Goal: Task Accomplishment & Management: Manage account settings

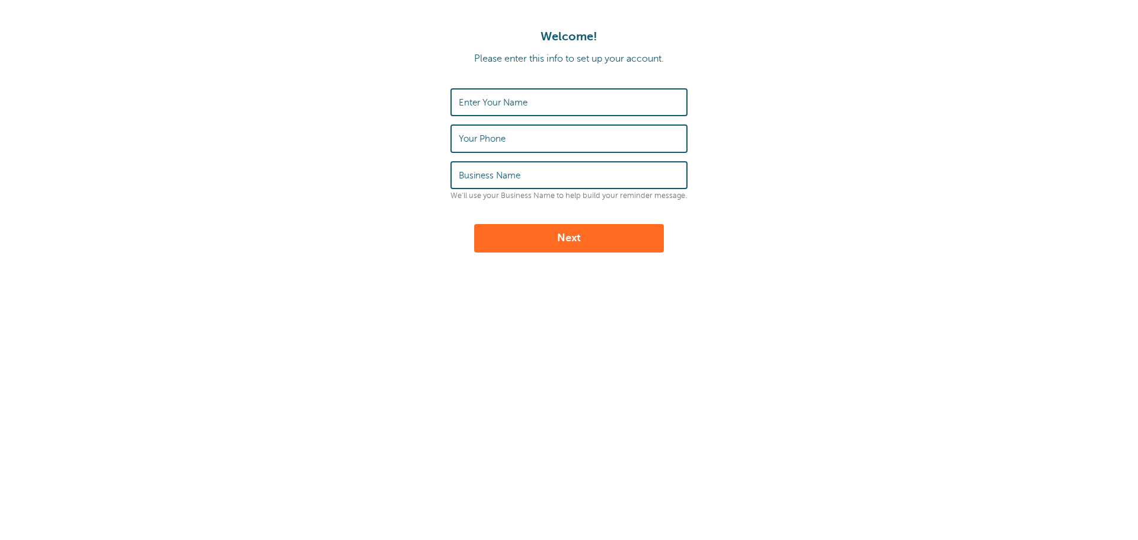
click at [607, 111] on input "Enter Your Name" at bounding box center [569, 102] width 221 height 25
type input "[PERSON_NAME]"
click at [590, 142] on input "Your Phone" at bounding box center [569, 138] width 221 height 25
type input "9167530806"
click at [609, 173] on input "Business Name" at bounding box center [569, 174] width 221 height 25
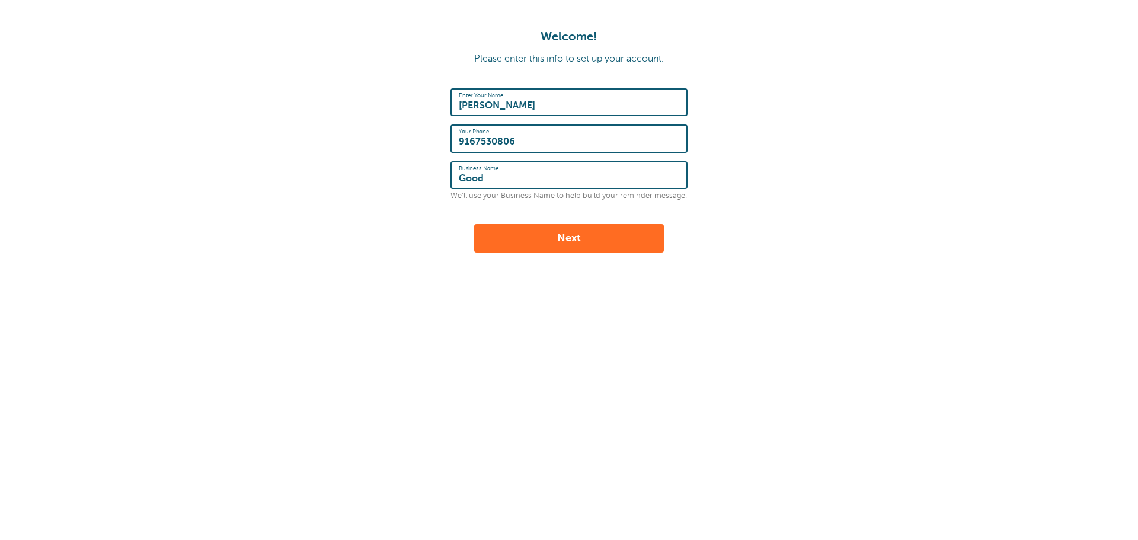
type input "Good"
click at [587, 226] on button "Next" at bounding box center [569, 238] width 190 height 28
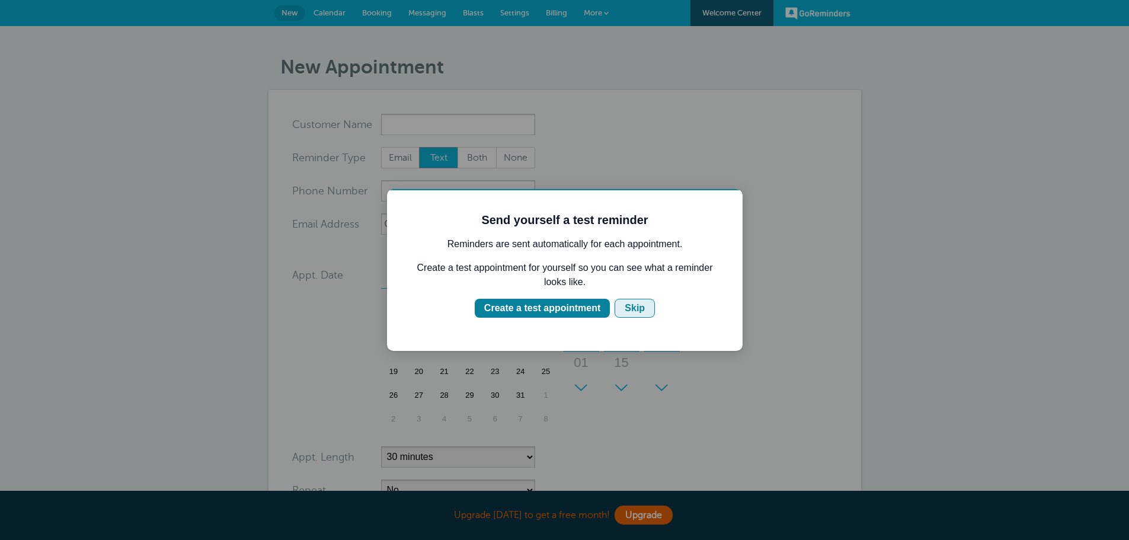
click at [631, 305] on div "Skip" at bounding box center [635, 308] width 20 height 14
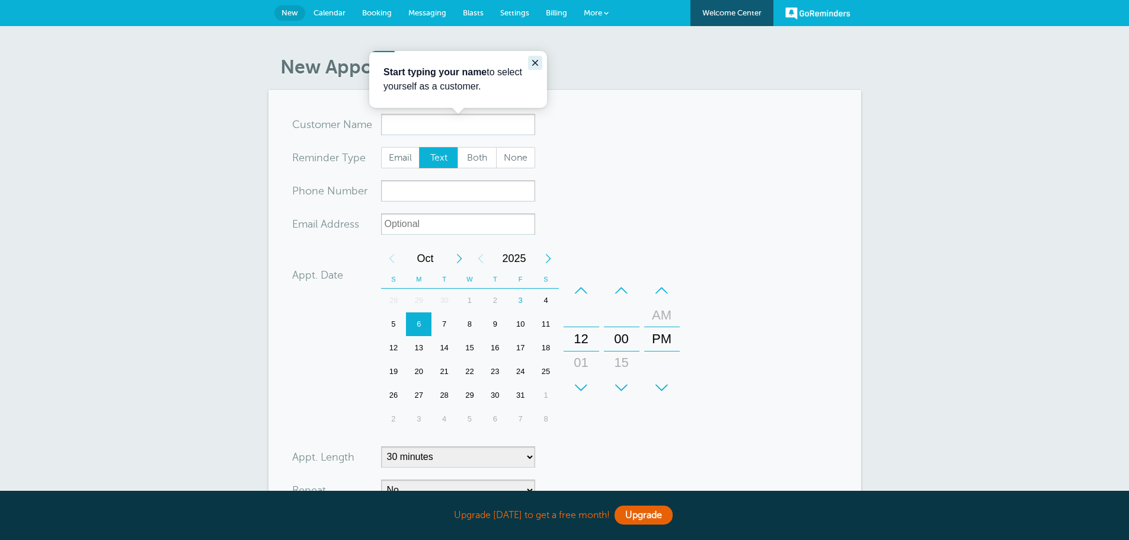
click at [535, 60] on icon "Close guide" at bounding box center [535, 62] width 9 height 9
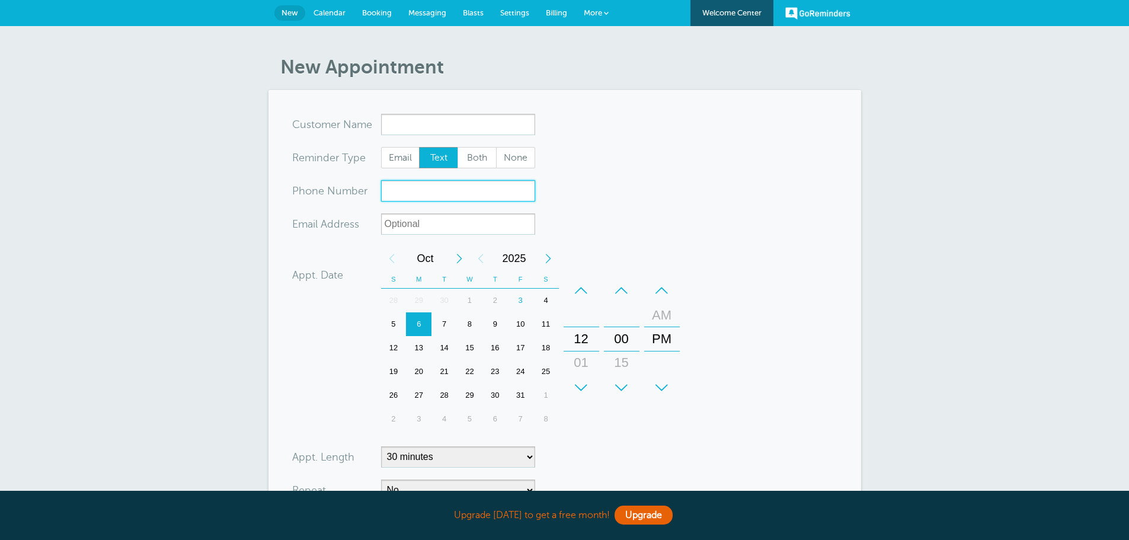
click at [439, 188] on input "xxx-no-autofill" at bounding box center [458, 190] width 154 height 21
click at [435, 132] on input "x-no-autofill" at bounding box center [458, 124] width 154 height 21
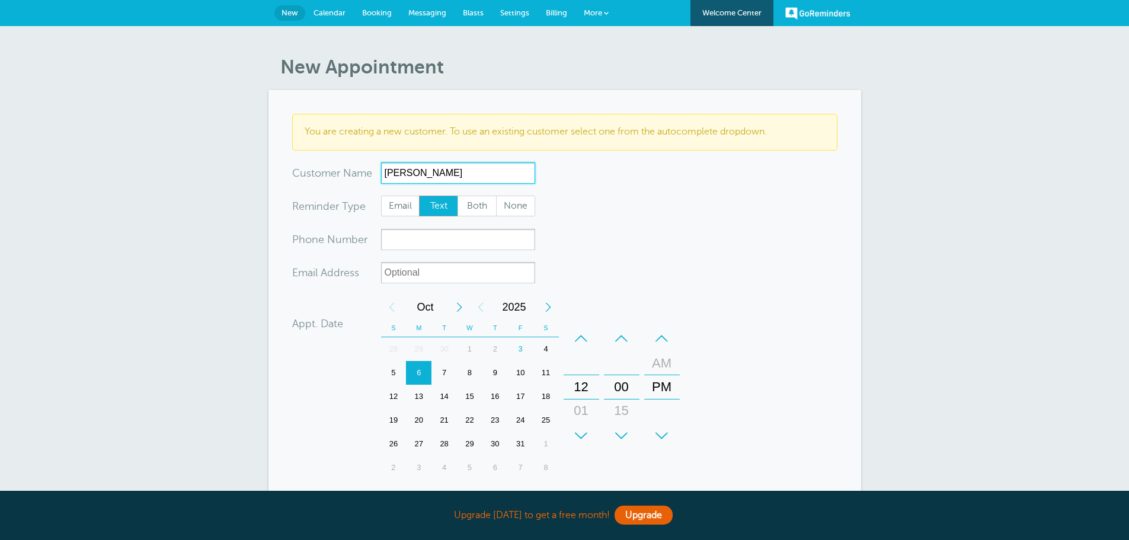
type input "Viktor"
click at [454, 242] on input "xxx-no-autofill" at bounding box center [458, 239] width 154 height 21
drag, startPoint x: 428, startPoint y: 184, endPoint x: 360, endPoint y: 201, distance: 70.2
click at [360, 162] on div "x-no-autofill Cus tomer N ame Viktor No search results. Edit Remove Customer TZ…" at bounding box center [564, 162] width 545 height 0
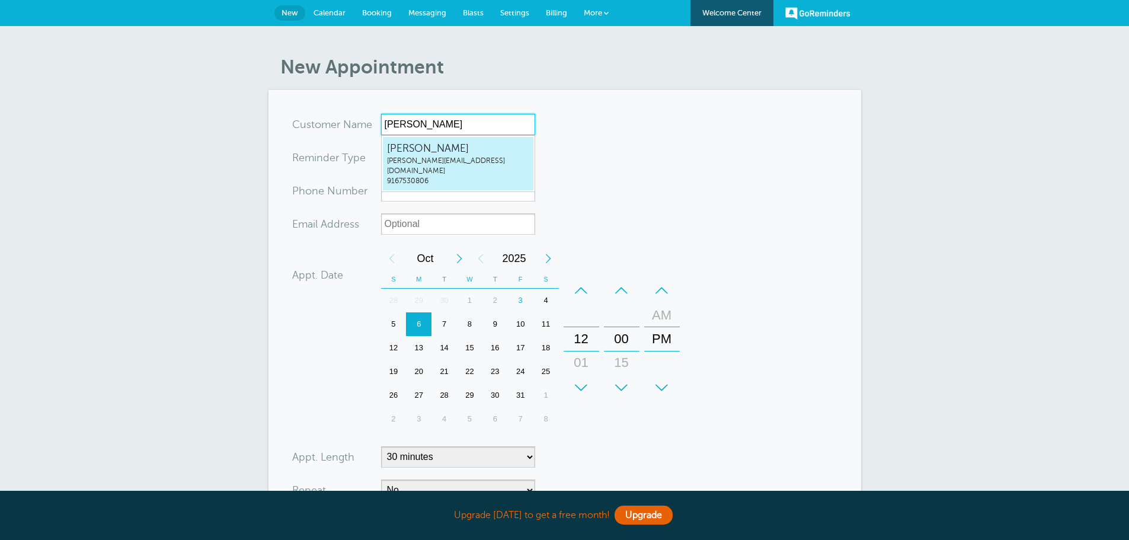
type input "Vlad"
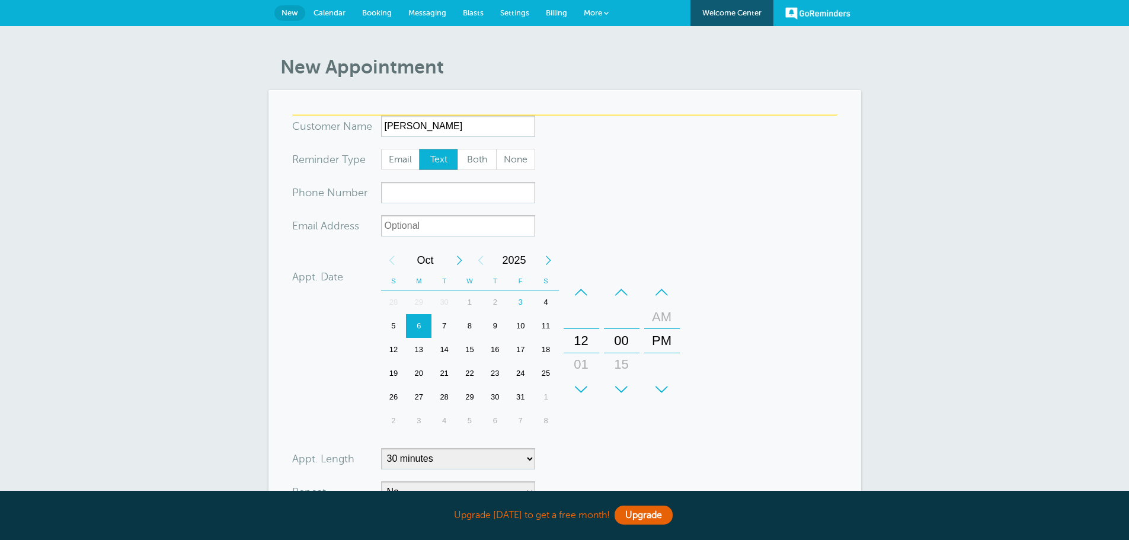
drag, startPoint x: 620, startPoint y: 226, endPoint x: 611, endPoint y: 230, distance: 9.8
click at [619, 227] on form "You are creating a new customer. To use an existing customer select one from th…" at bounding box center [564, 358] width 545 height 488
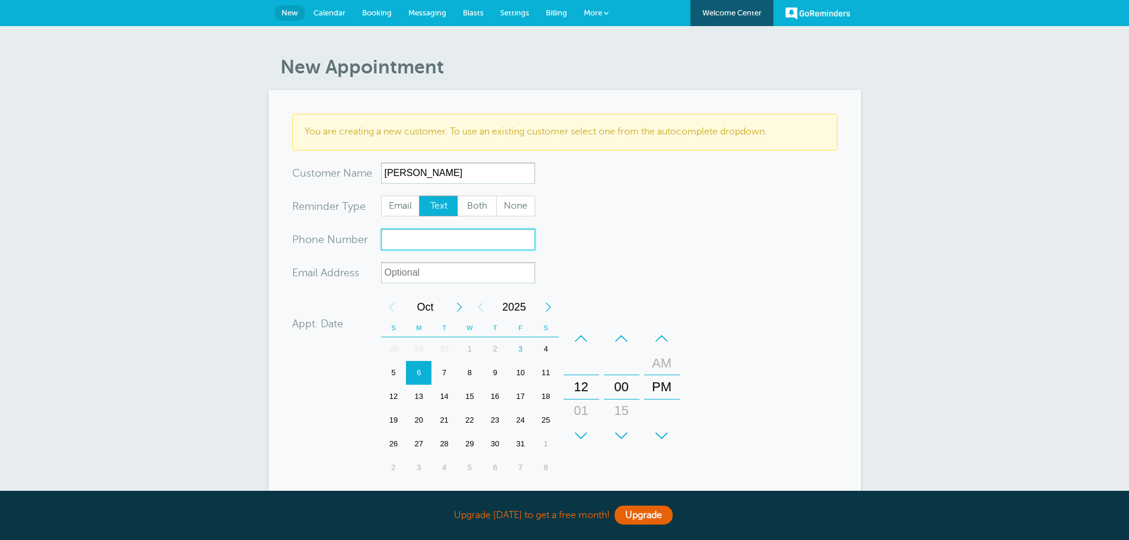
click at [490, 248] on input "xxx-no-autofill" at bounding box center [458, 239] width 154 height 21
type input "9167530806"
click at [915, 310] on div "New Appointment You are creating a new customer. To use an existing customer se…" at bounding box center [564, 373] width 1129 height 694
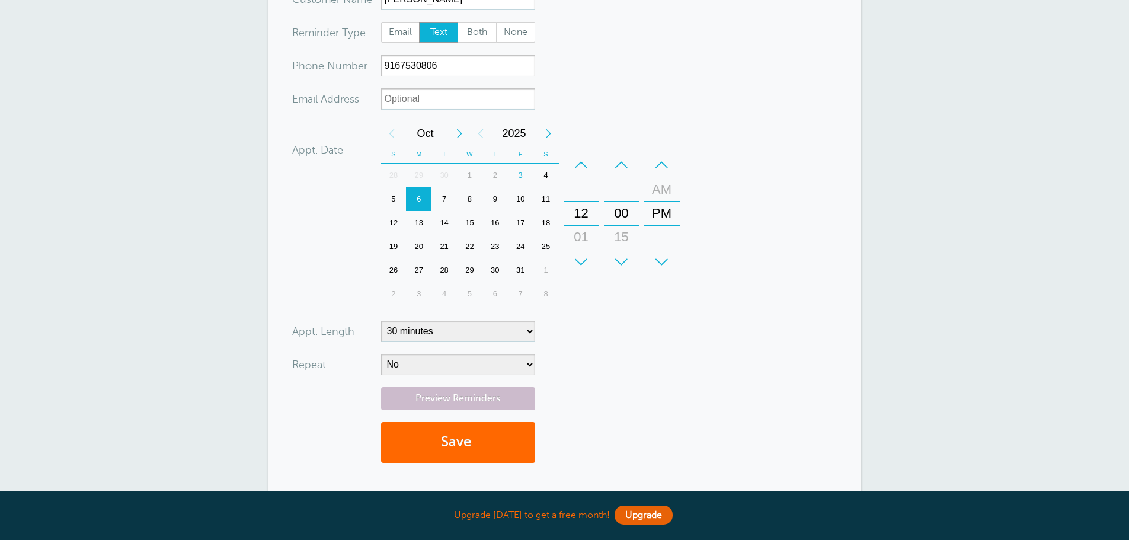
scroll to position [178, 0]
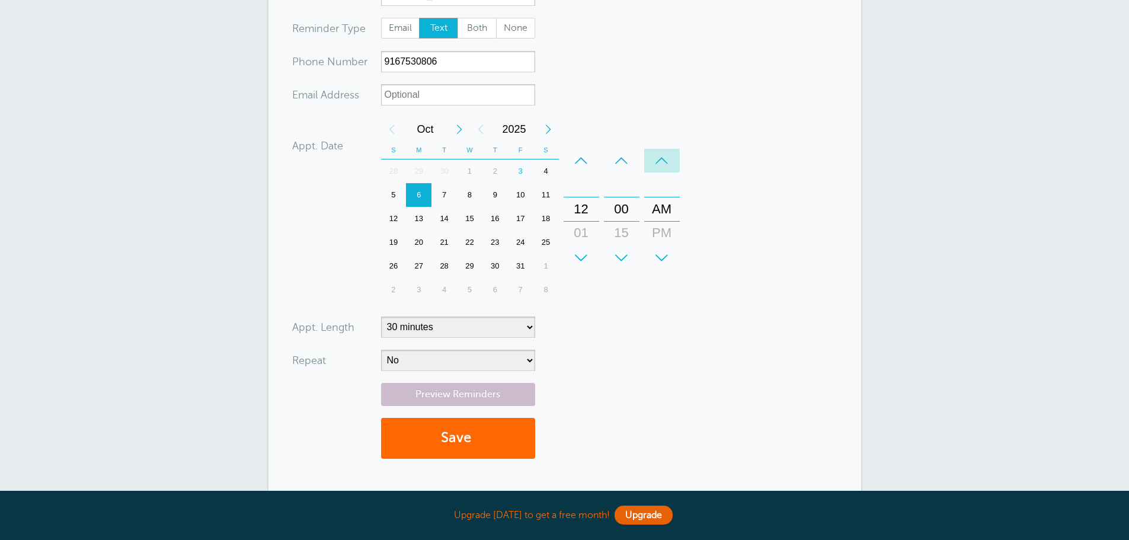
click at [670, 159] on div "–" at bounding box center [662, 161] width 36 height 24
click at [582, 153] on div "–" at bounding box center [582, 161] width 36 height 24
drag, startPoint x: 591, startPoint y: 252, endPoint x: 599, endPoint y: 254, distance: 8.5
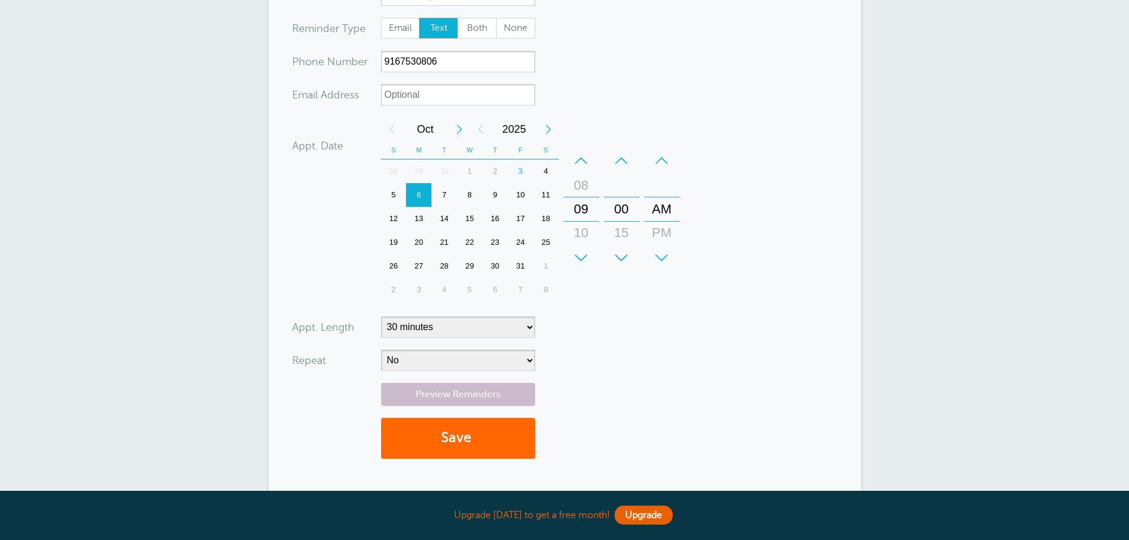
click at [590, 252] on div "+" at bounding box center [582, 258] width 36 height 24
click at [623, 357] on form "You are creating a new customer. To use an existing customer select one from th…" at bounding box center [564, 203] width 545 height 534
click at [478, 327] on select "5 minutes 10 minutes 15 minutes 20 minutes 25 minutes 30 minutes 35 minutes 40 …" at bounding box center [458, 327] width 154 height 21
select select "60"
click at [381, 317] on select "5 minutes 10 minutes 15 minutes 20 minutes 25 minutes 30 minutes 35 minutes 40 …" at bounding box center [458, 327] width 154 height 21
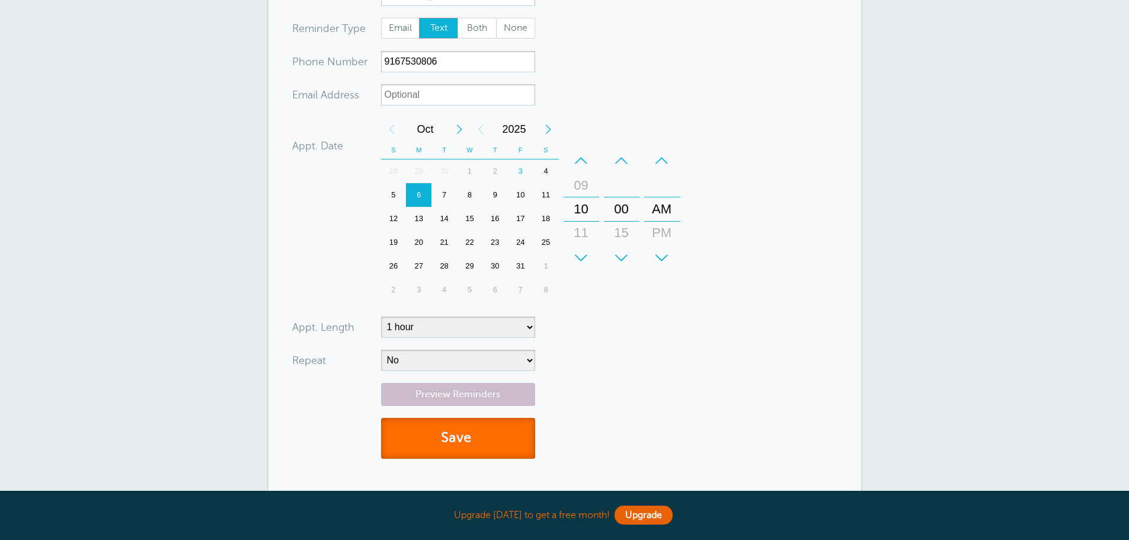
click at [515, 444] on button "Save" at bounding box center [458, 438] width 154 height 41
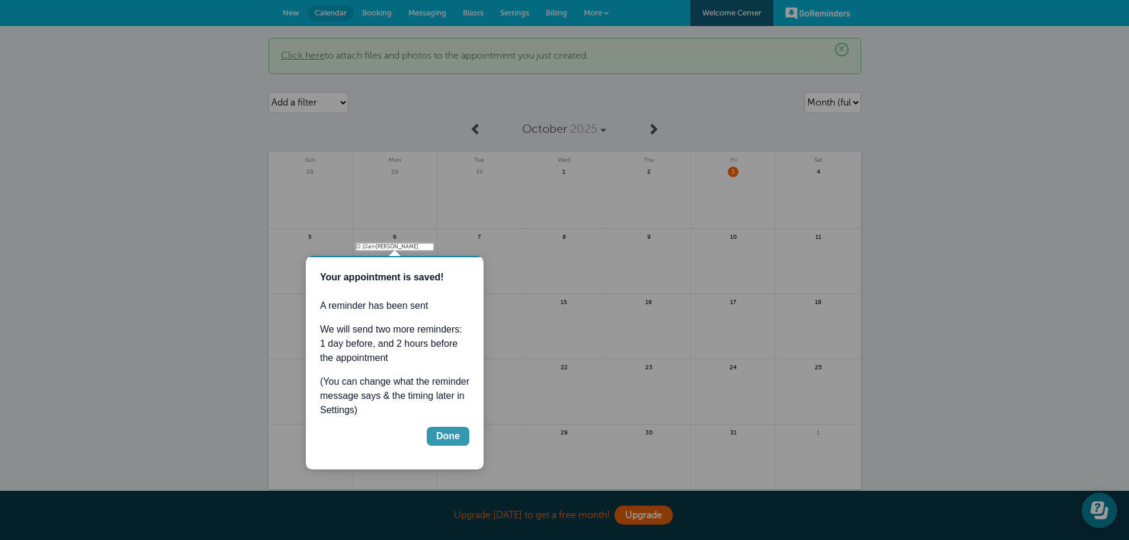
click at [457, 433] on div "Done" at bounding box center [448, 436] width 24 height 14
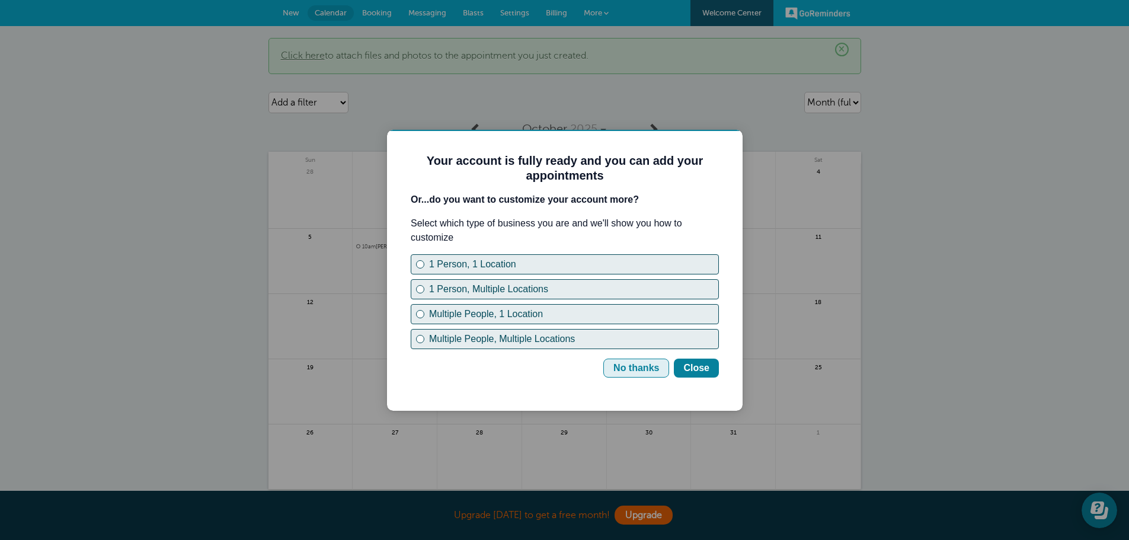
click at [649, 366] on div "No thanks" at bounding box center [637, 368] width 46 height 14
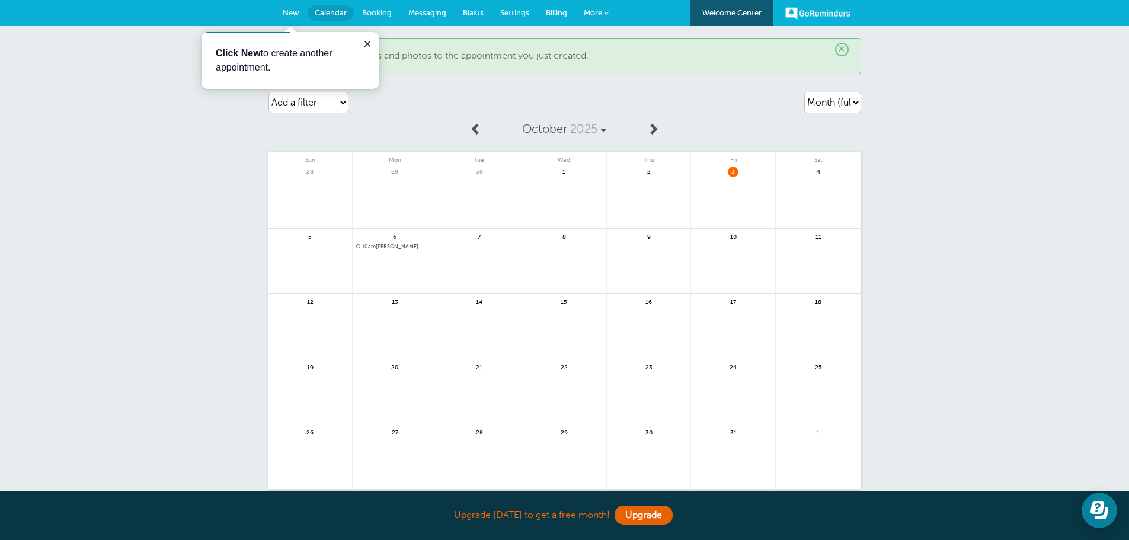
click at [369, 244] on span "10am" at bounding box center [369, 247] width 14 height 6
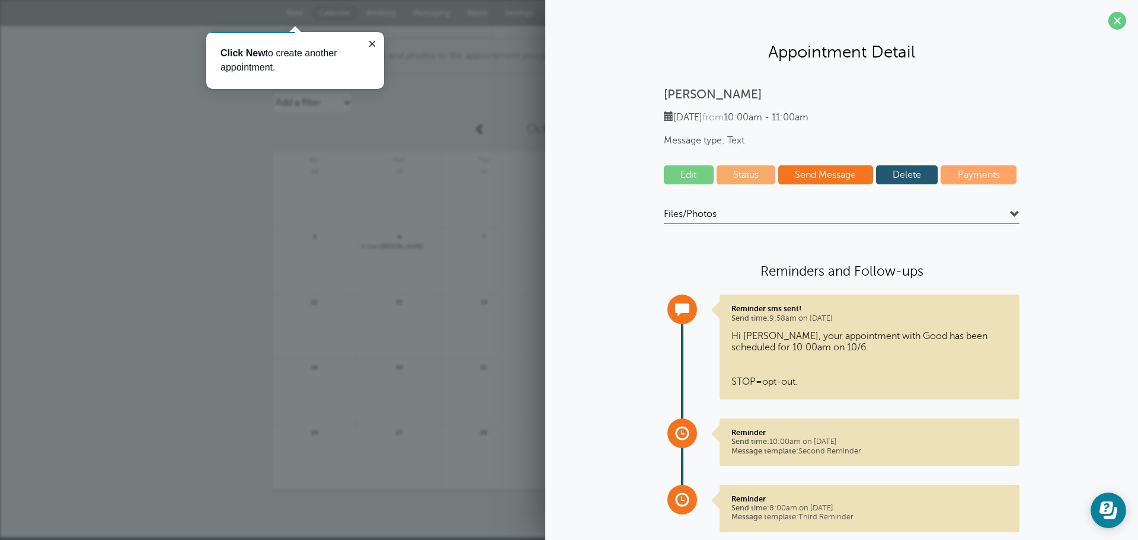
click at [685, 168] on link "Edit" at bounding box center [689, 174] width 50 height 19
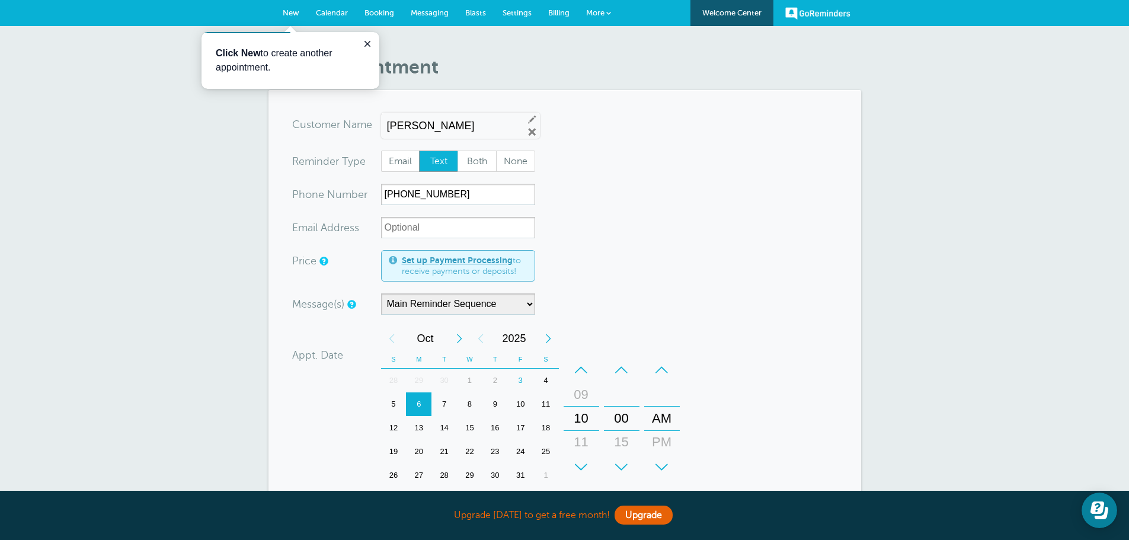
click at [521, 379] on div "3" at bounding box center [520, 381] width 25 height 24
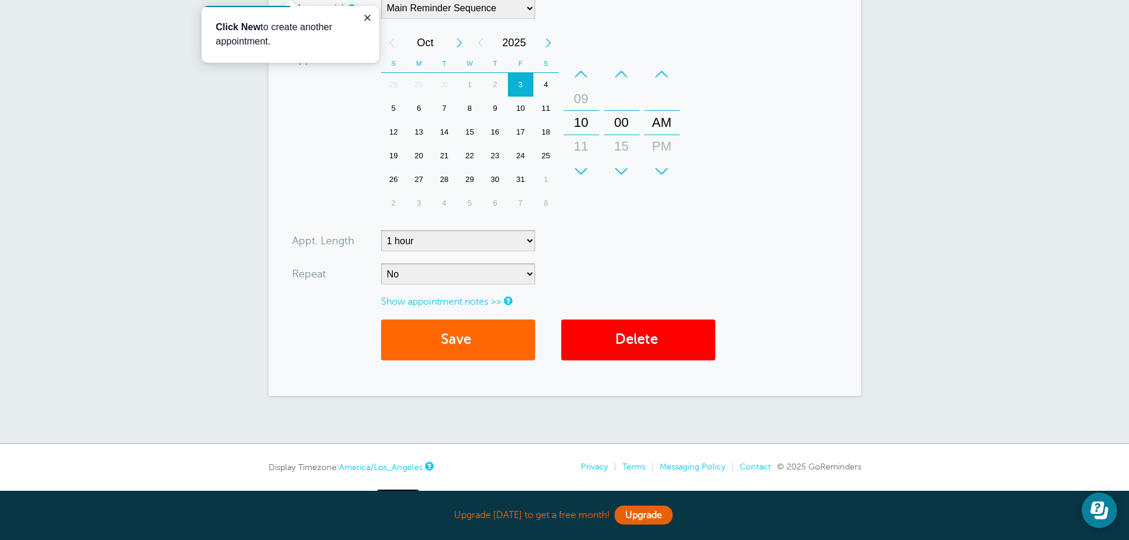
scroll to position [296, 0]
click at [480, 343] on button "Save" at bounding box center [458, 339] width 154 height 41
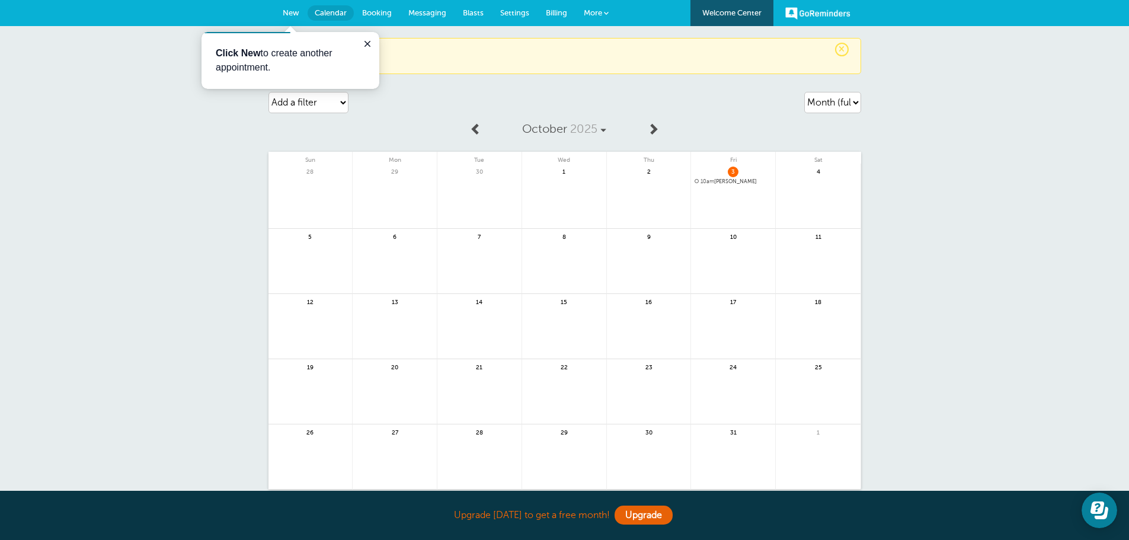
click at [722, 181] on span "10am [PERSON_NAME]" at bounding box center [733, 181] width 77 height 7
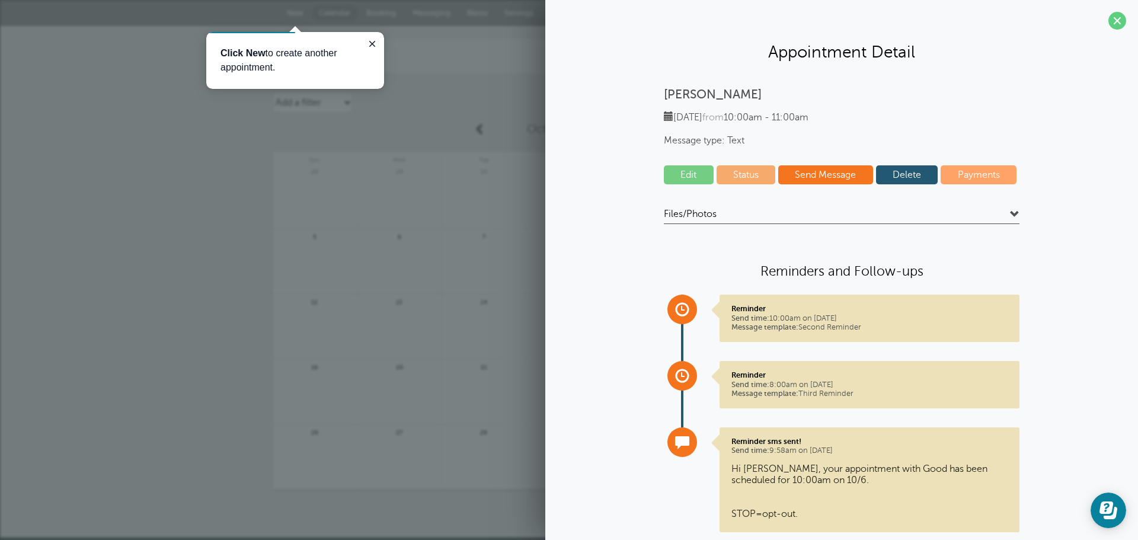
scroll to position [31, 0]
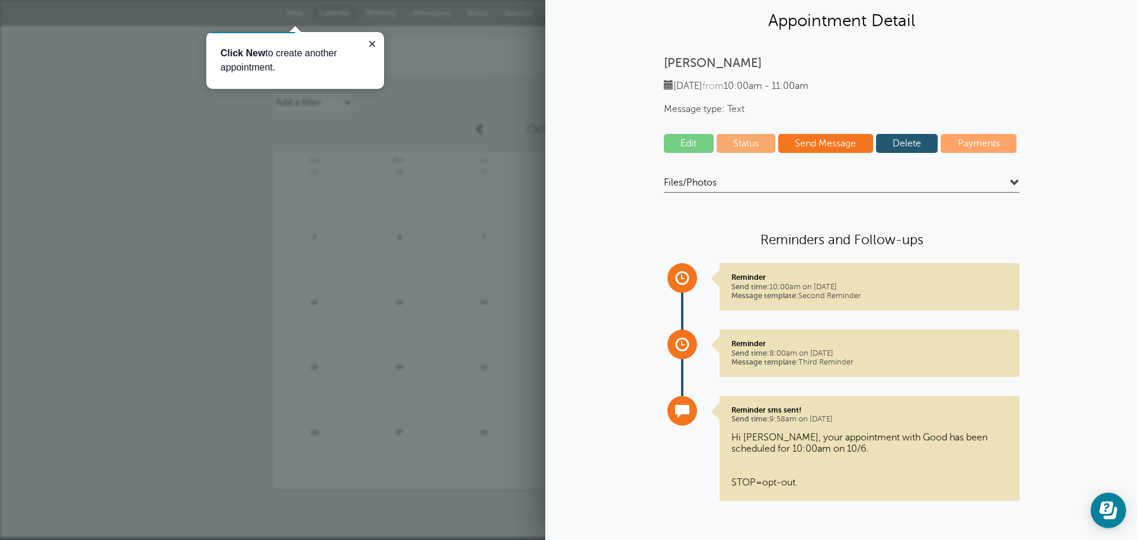
click at [741, 188] on h4 "Files/Photos" at bounding box center [842, 185] width 356 height 16
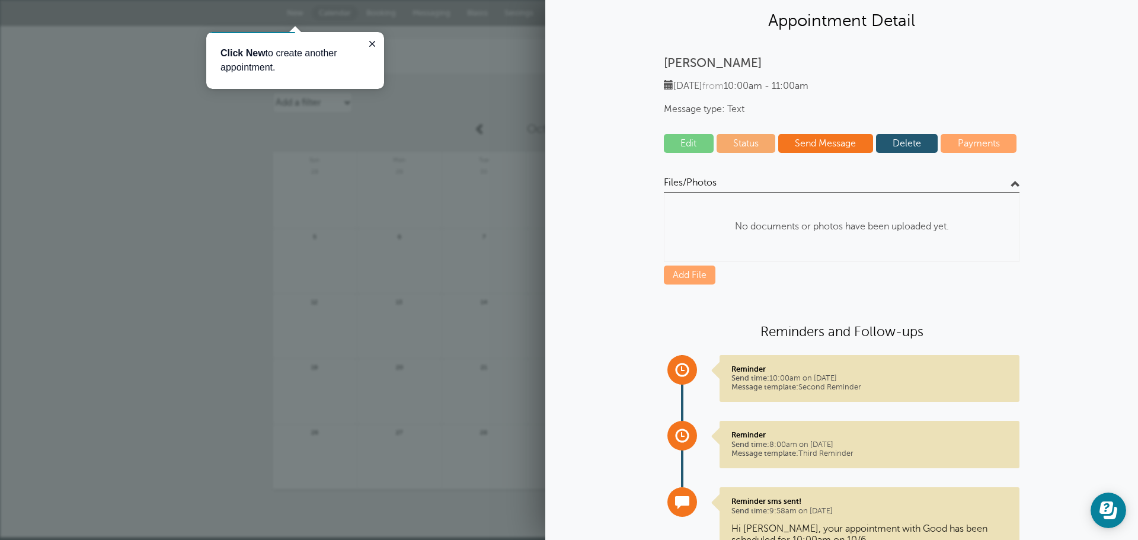
click at [741, 188] on h4 "Files/Photos" at bounding box center [842, 185] width 356 height 16
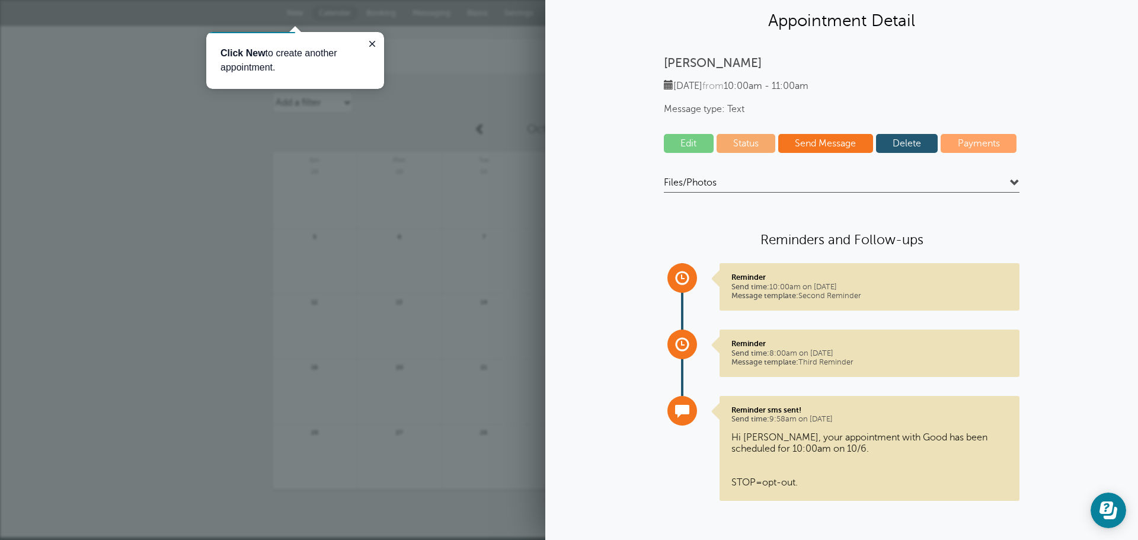
click at [104, 181] on div "× Saved! Agenda Day Week Month (full view) Month (condensed) Add a filter Custo…" at bounding box center [569, 282] width 1138 height 512
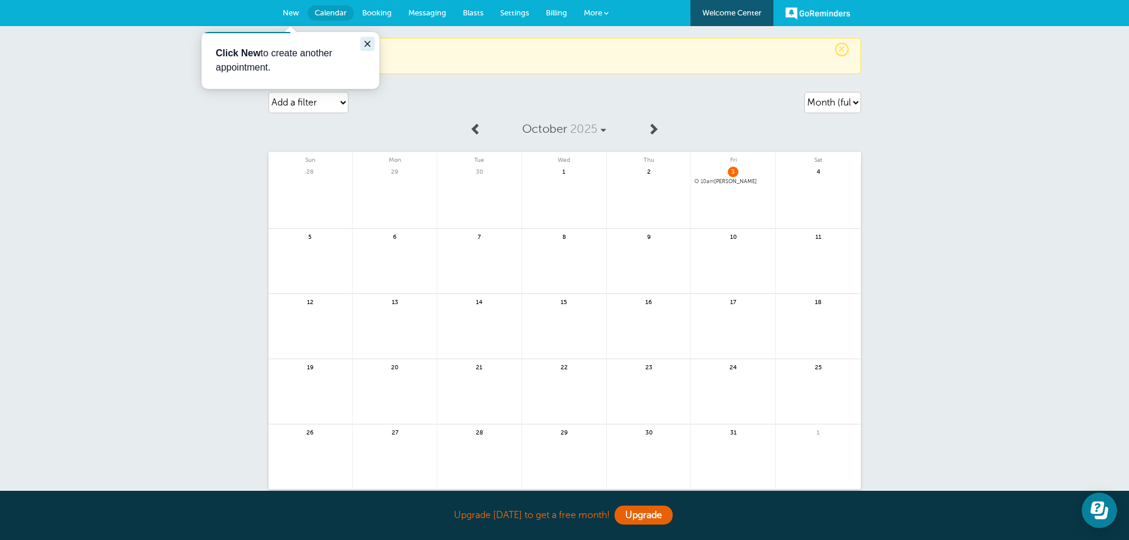
click at [364, 41] on icon "Close guide" at bounding box center [367, 43] width 9 height 9
click at [595, 9] on span "More" at bounding box center [593, 12] width 18 height 9
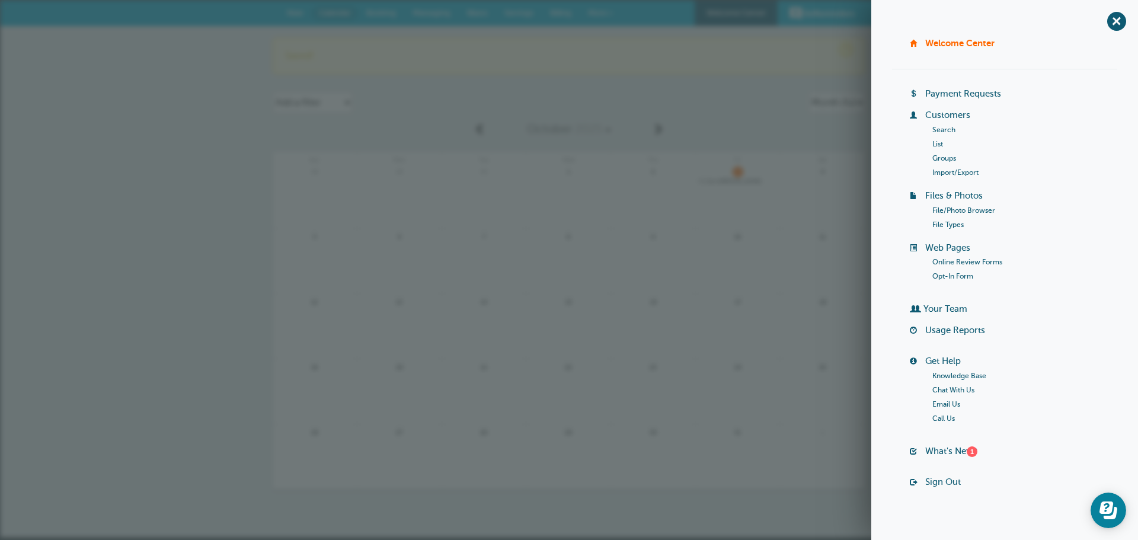
click at [668, 70] on div "× Saved!" at bounding box center [569, 56] width 593 height 36
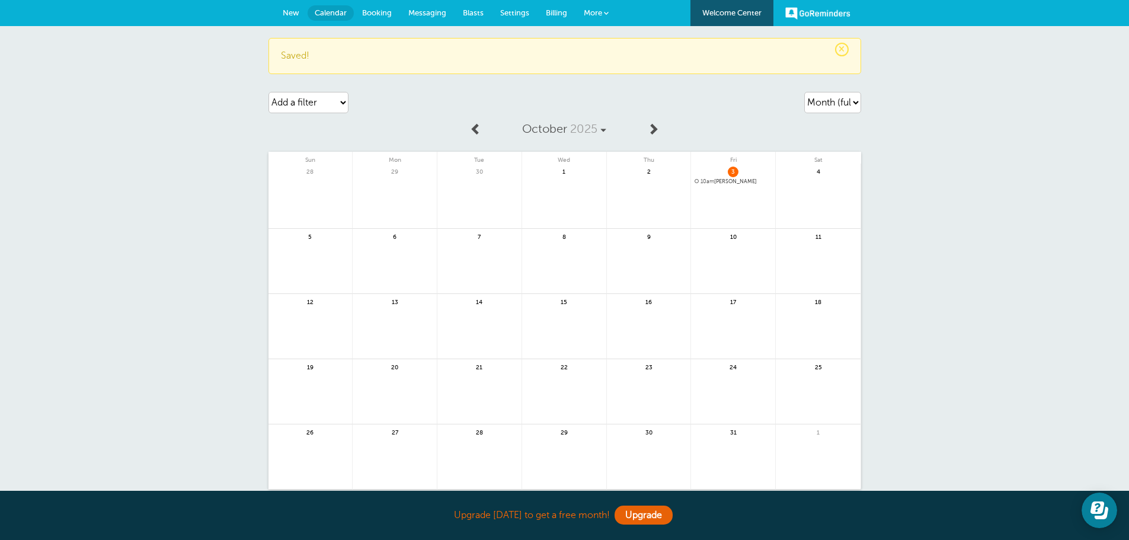
click at [723, 184] on span "10am Vlad" at bounding box center [733, 181] width 77 height 7
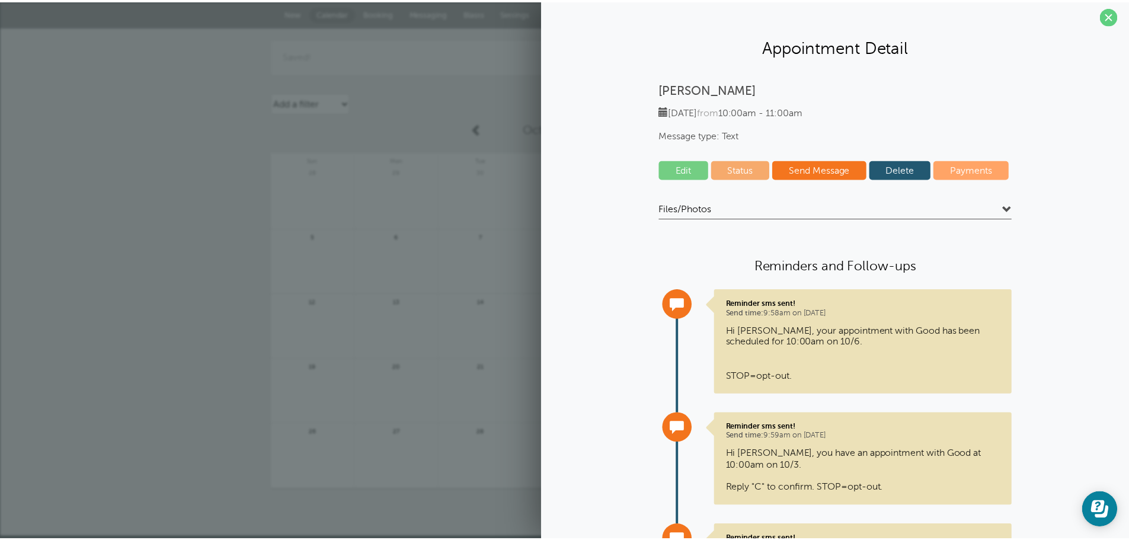
scroll to position [0, 0]
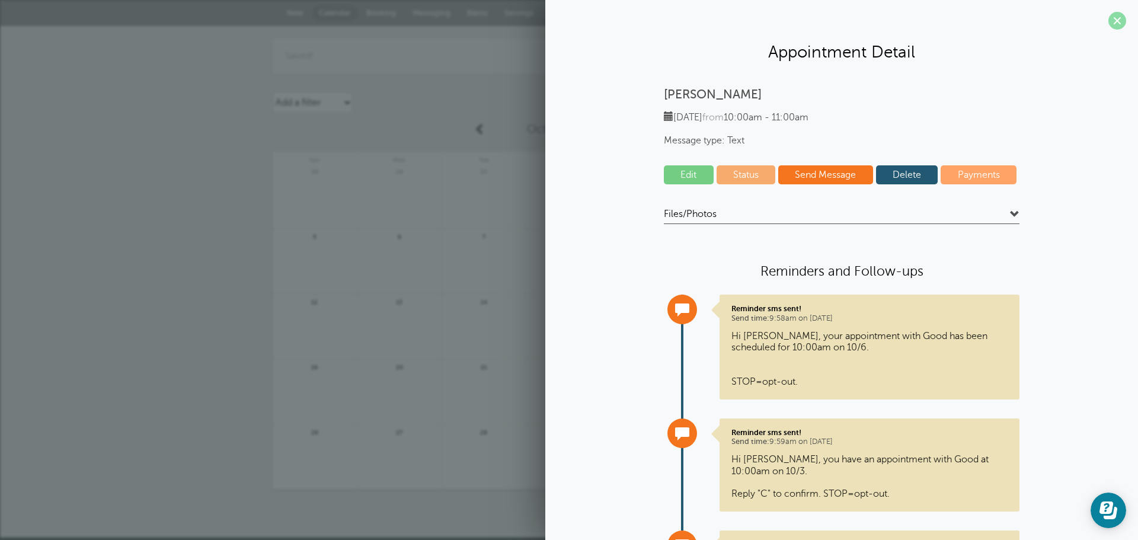
click at [1109, 25] on span at bounding box center [1118, 21] width 18 height 18
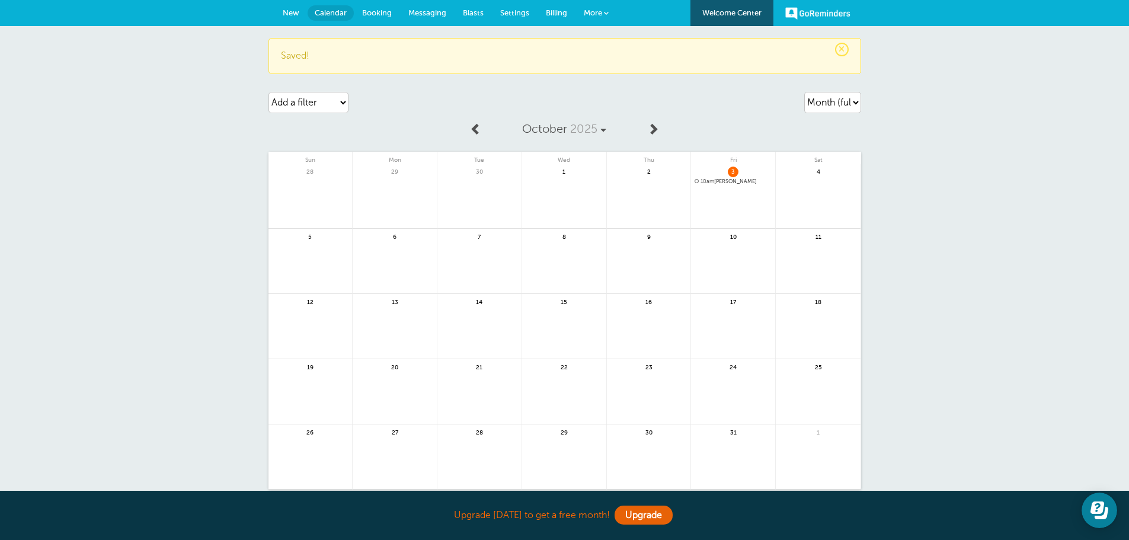
click at [285, 8] on span "New" at bounding box center [291, 12] width 17 height 9
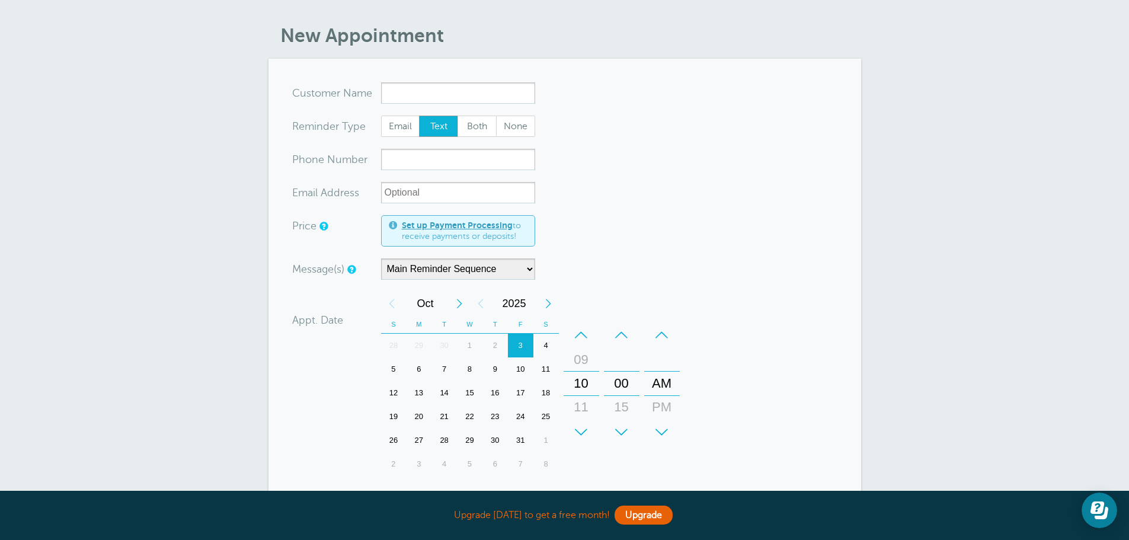
scroll to position [59, 0]
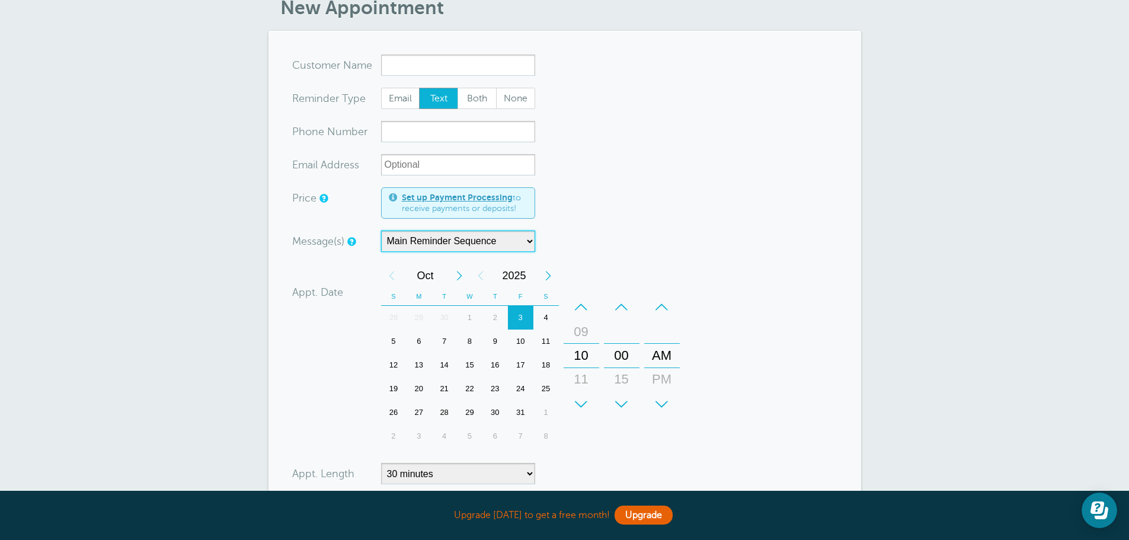
click at [413, 242] on select "Main Reminder Sequence" at bounding box center [458, 241] width 154 height 21
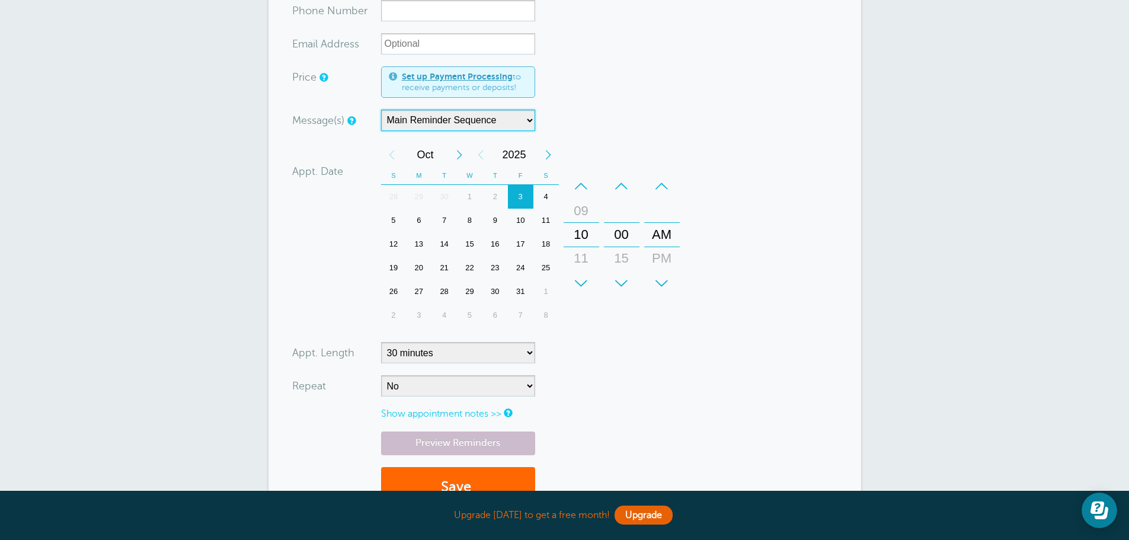
scroll to position [0, 0]
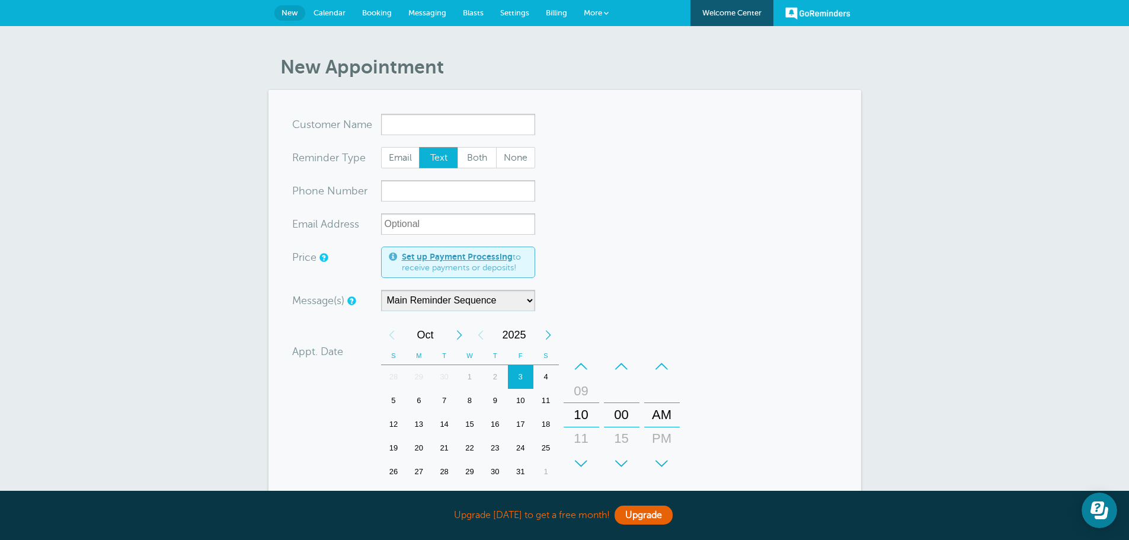
click at [411, 13] on span "Messaging" at bounding box center [427, 12] width 38 height 9
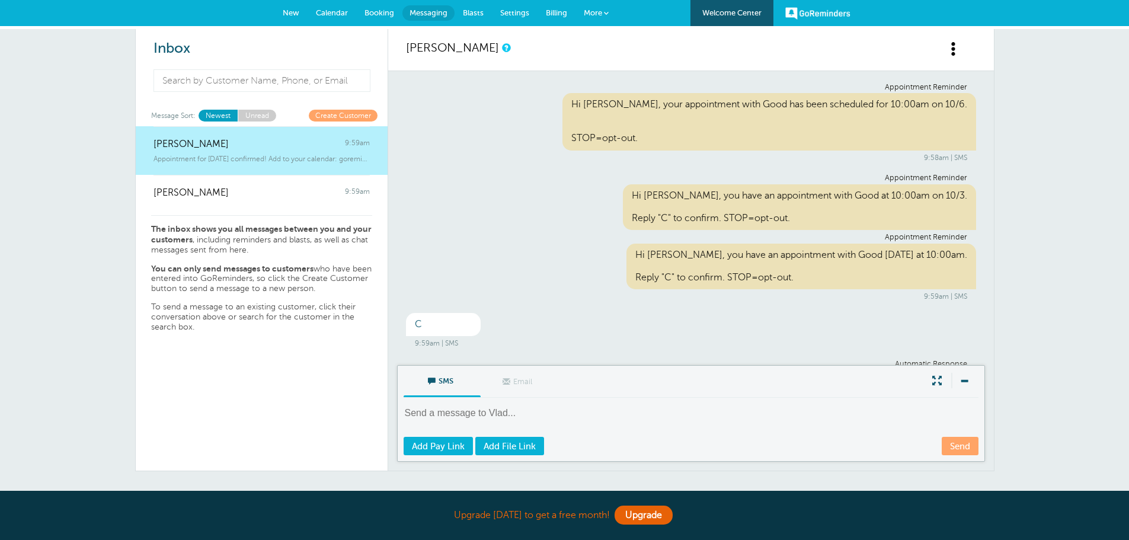
scroll to position [63, 0]
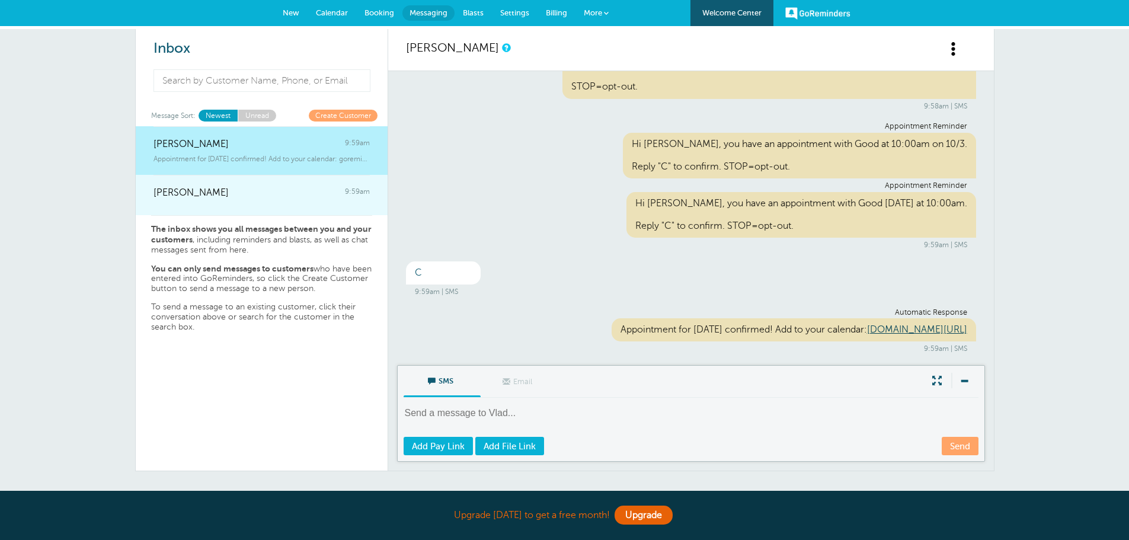
click at [216, 194] on div "vlad 9:59am" at bounding box center [262, 187] width 216 height 24
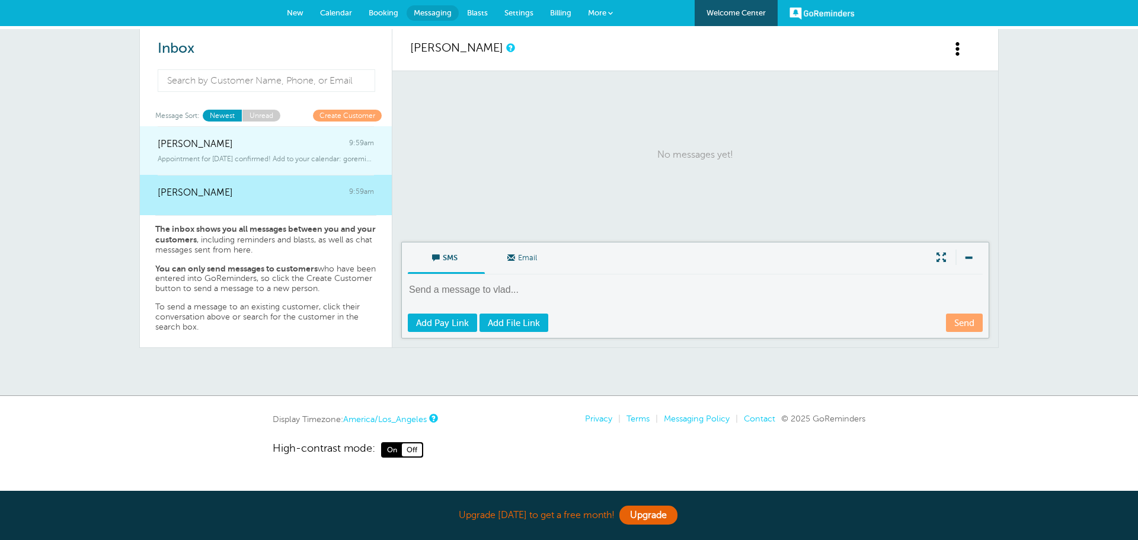
click at [234, 156] on span "Appointment for Friday, Oct. 3 confirmed! Add to your calendar: goreminders" at bounding box center [266, 159] width 216 height 8
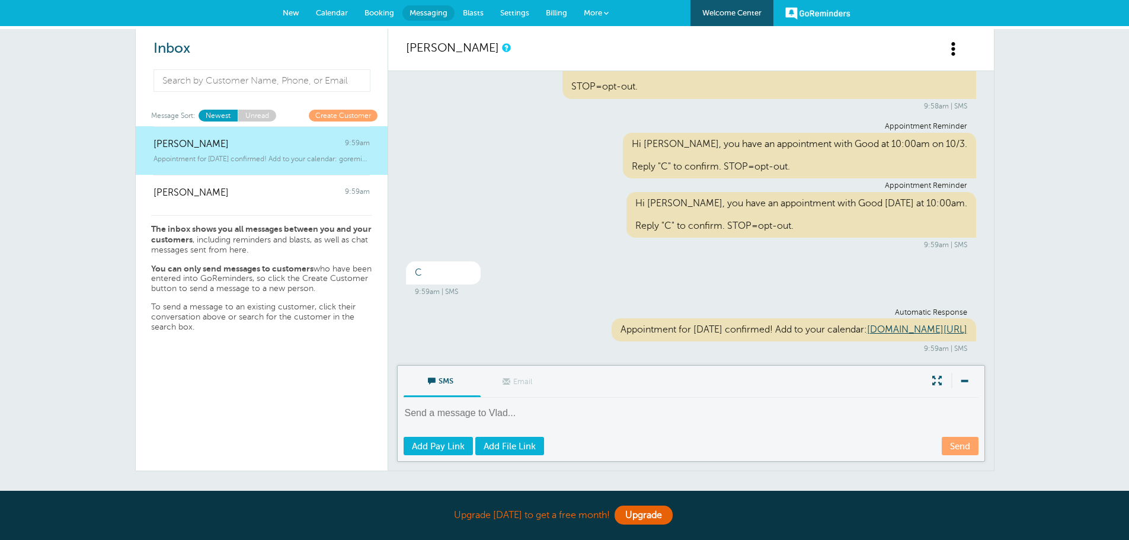
scroll to position [0, 0]
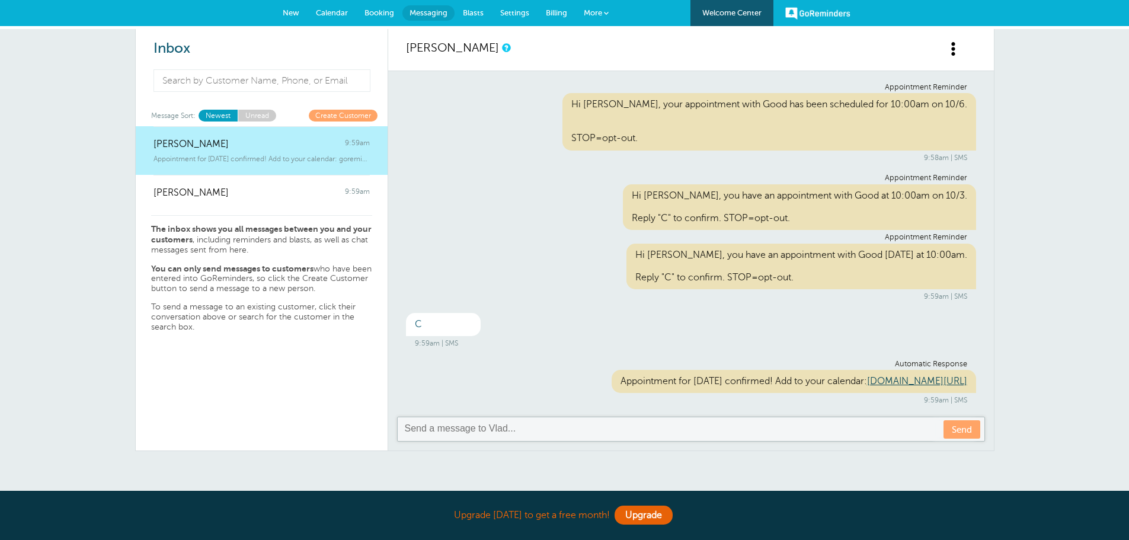
click at [464, 14] on span "Blasts" at bounding box center [473, 12] width 21 height 9
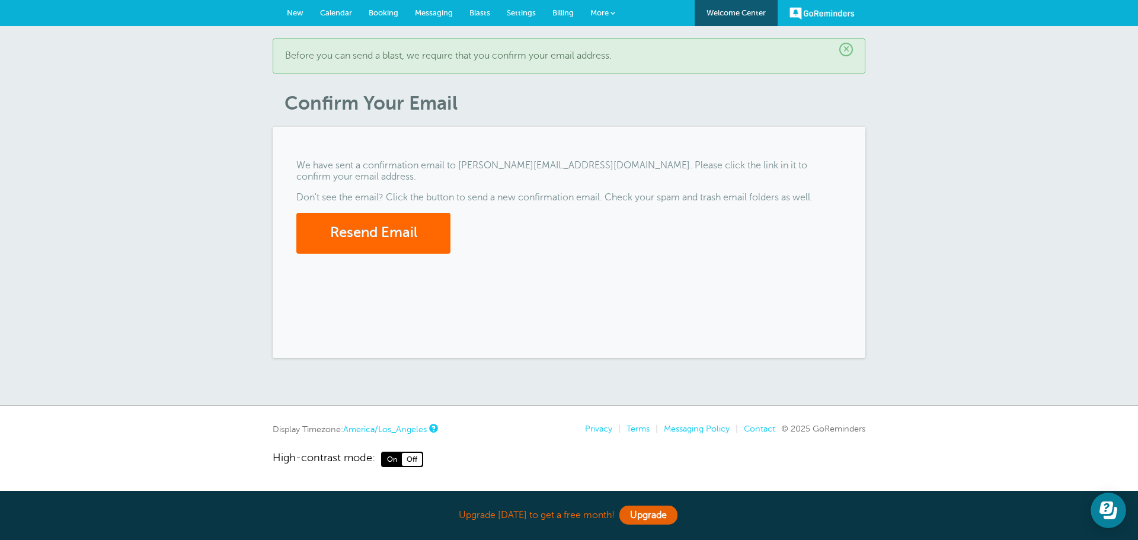
click at [387, 13] on span "Booking" at bounding box center [384, 12] width 30 height 9
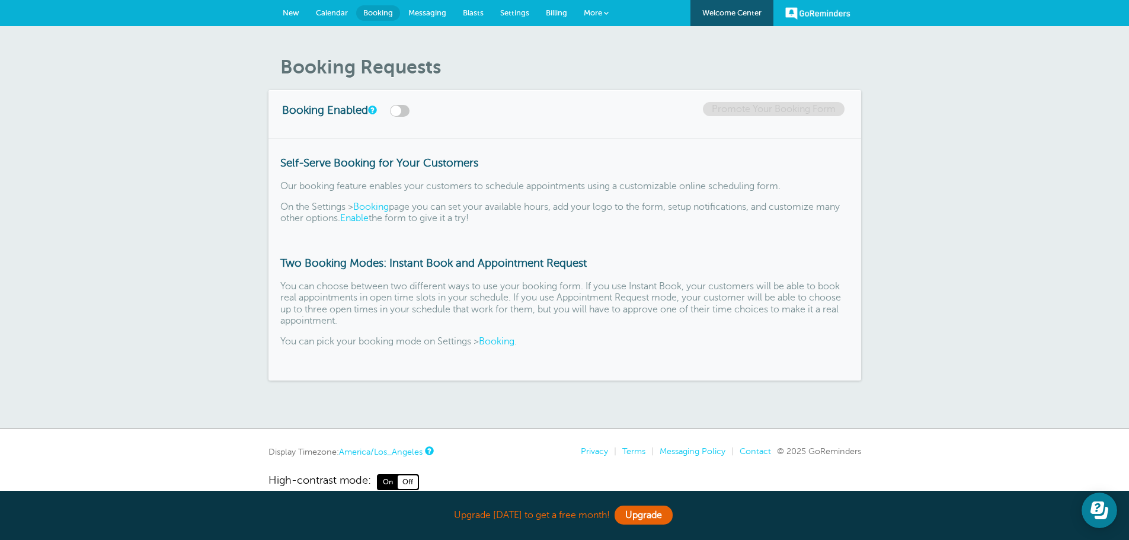
click at [401, 106] on label at bounding box center [400, 111] width 20 height 12
click at [0, 0] on input "checkbox" at bounding box center [0, 0] width 0 height 0
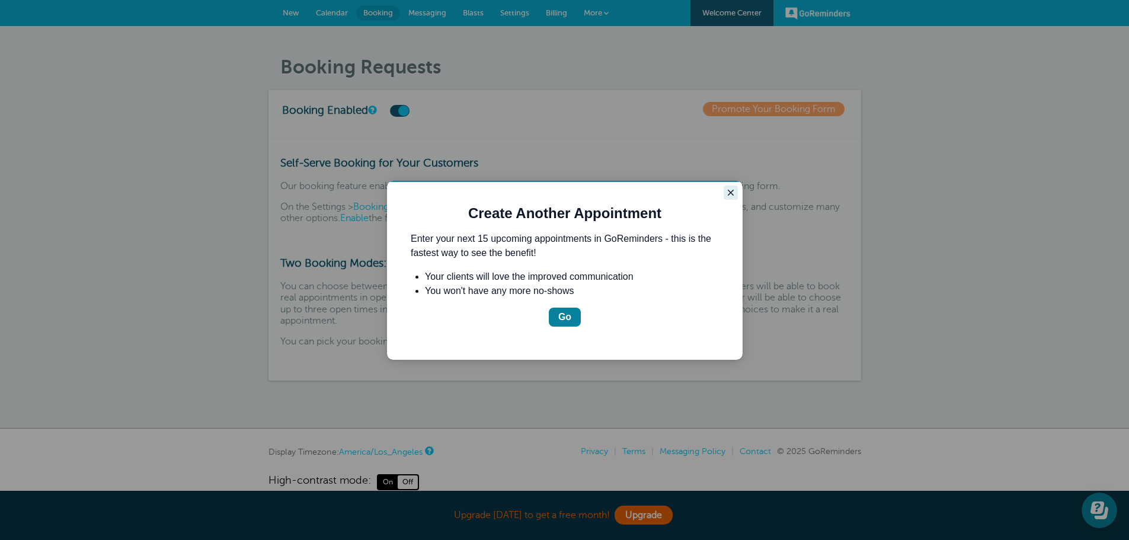
click at [729, 193] on icon "Close guide" at bounding box center [730, 192] width 9 height 9
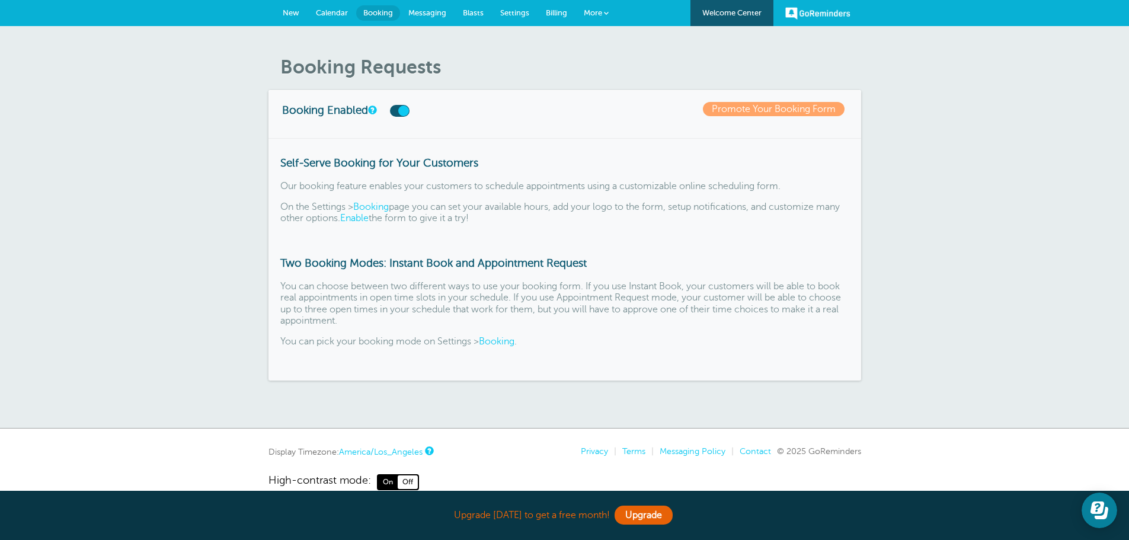
click at [596, 4] on link "More" at bounding box center [596, 13] width 41 height 27
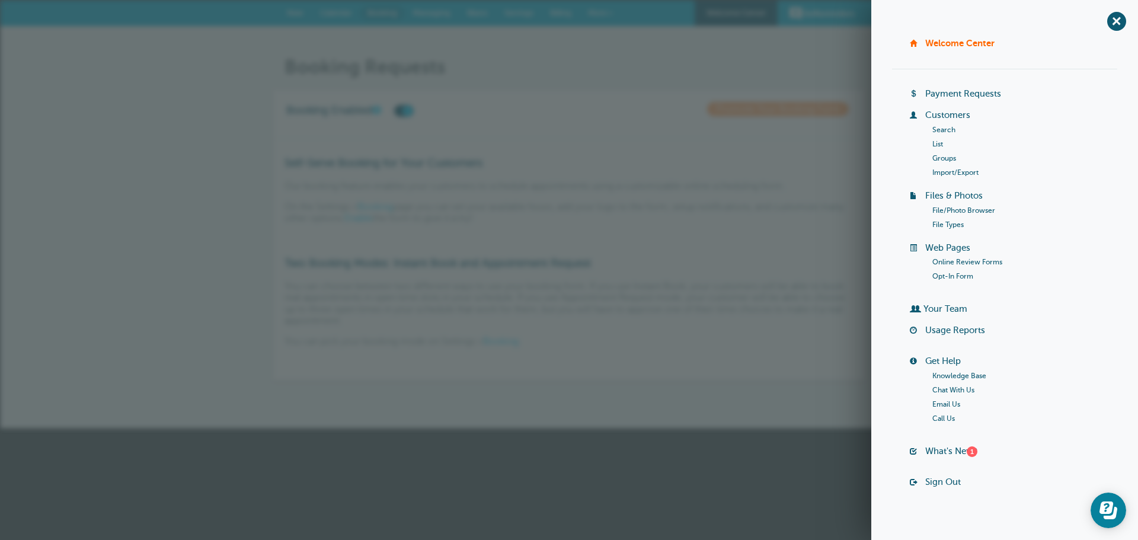
click at [774, 191] on p "Our booking feature enables your customers to schedule appointments using a cus…" at bounding box center [569, 186] width 569 height 11
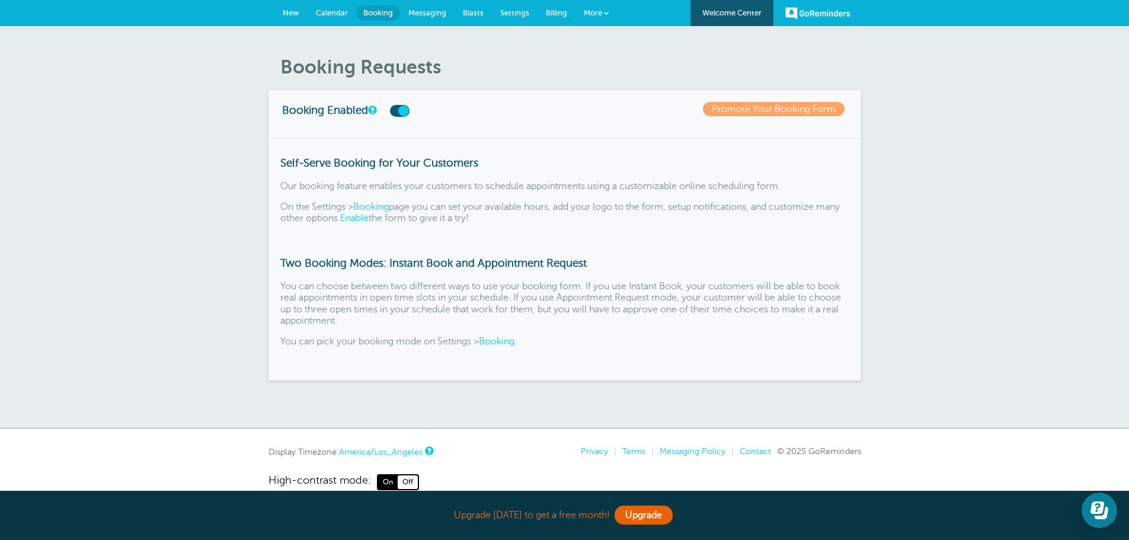
click at [504, 14] on span "Settings" at bounding box center [514, 12] width 29 height 9
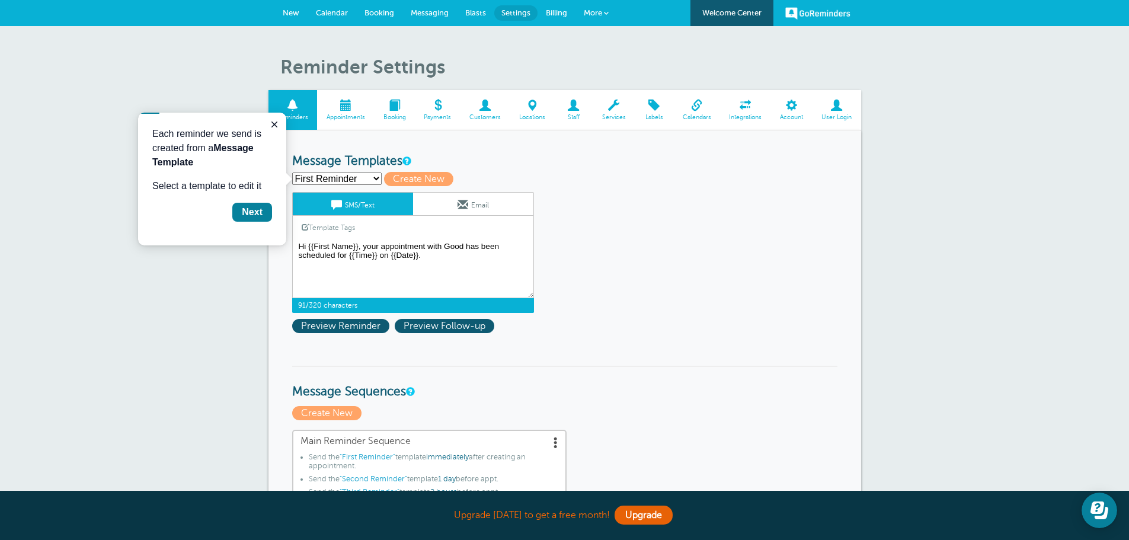
click at [425, 257] on textarea "Hi {{First Name}}, your appointment with Good has been scheduled for {{Time}} o…" at bounding box center [413, 268] width 242 height 59
click at [344, 98] on link "Appointments" at bounding box center [345, 110] width 57 height 40
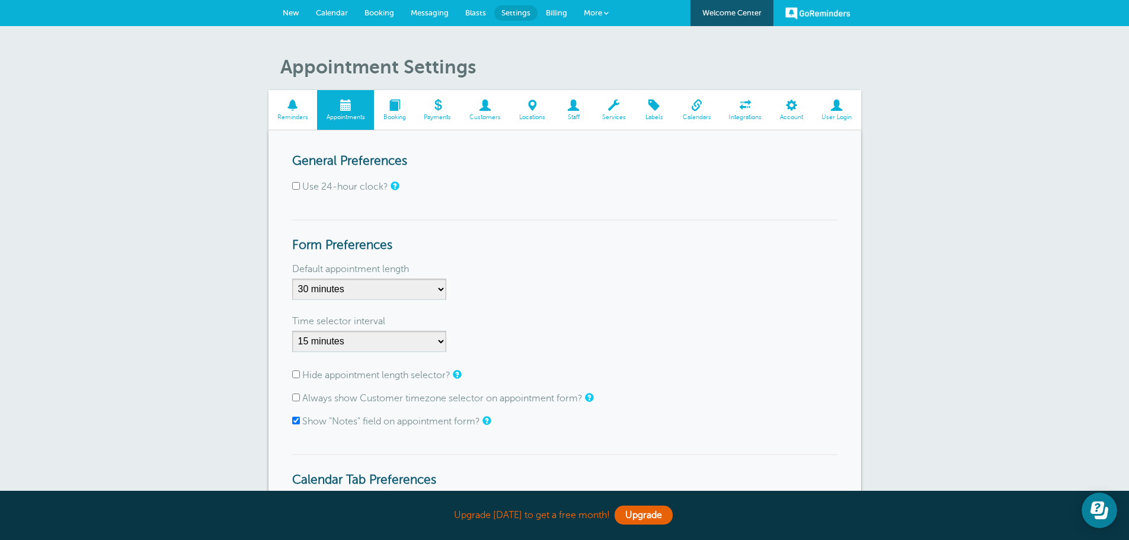
click at [302, 107] on span at bounding box center [293, 105] width 49 height 11
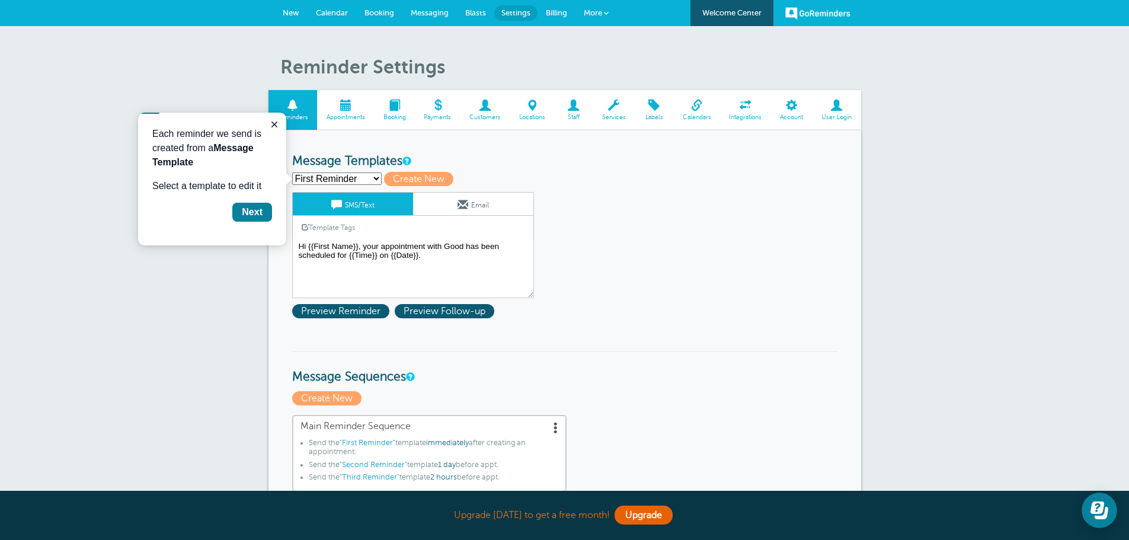
click at [742, 106] on span at bounding box center [745, 105] width 51 height 11
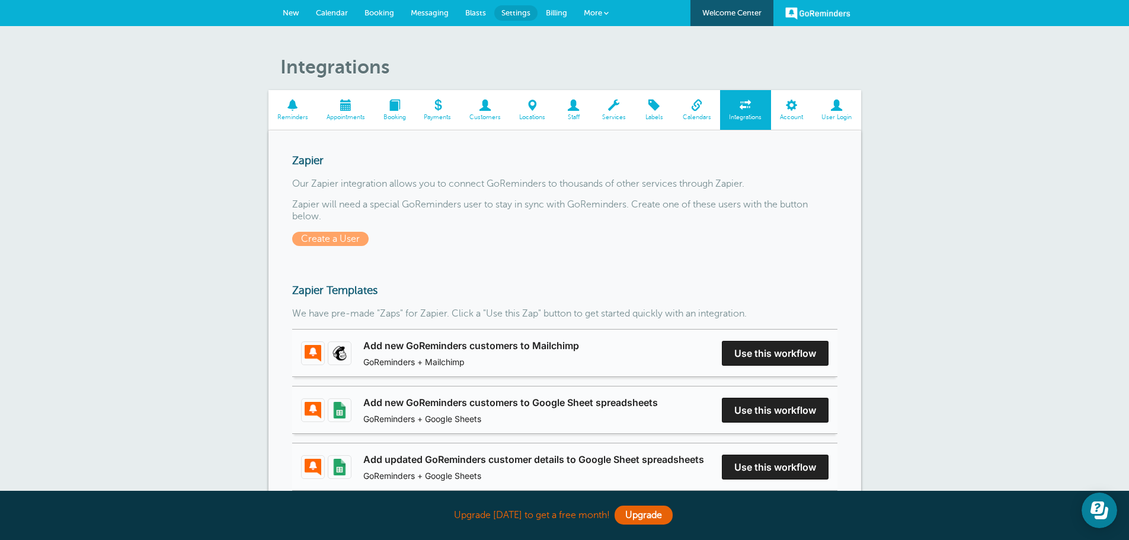
click at [287, 103] on span at bounding box center [293, 105] width 49 height 11
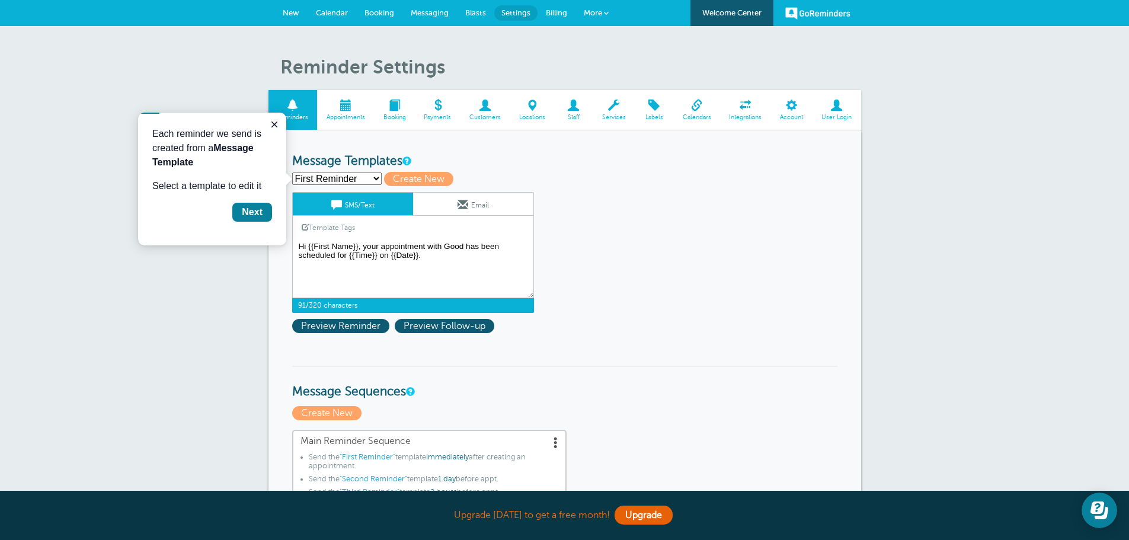
drag, startPoint x: 363, startPoint y: 245, endPoint x: 500, endPoint y: 246, distance: 136.9
click at [500, 246] on textarea "Hi {{First Name}}, your appointment with Good has been scheduled for {{Time}} o…" at bounding box center [413, 268] width 242 height 59
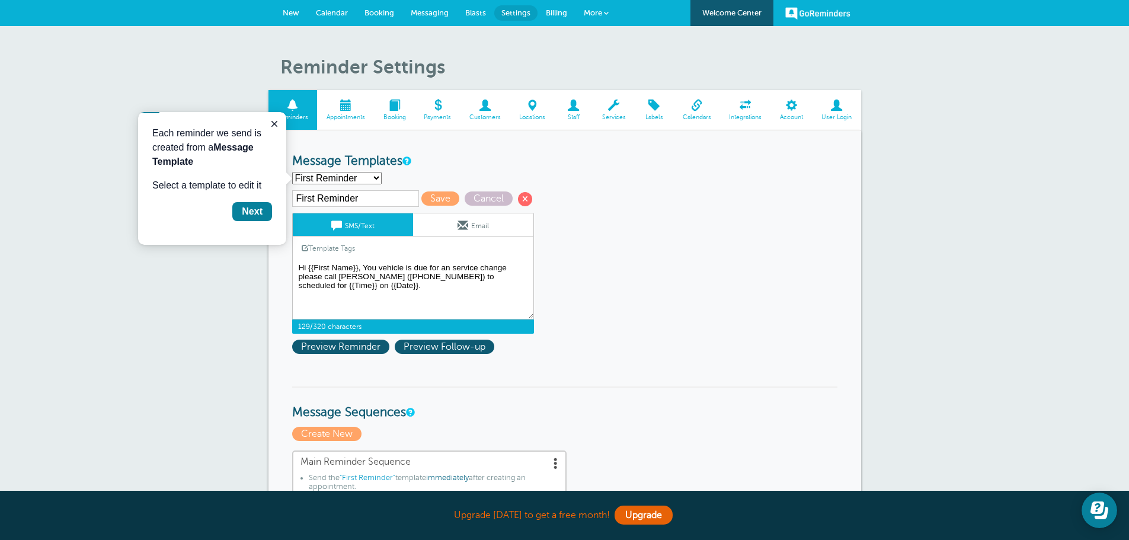
drag, startPoint x: 360, startPoint y: 289, endPoint x: 296, endPoint y: 287, distance: 64.7
click at [296, 287] on textarea "Hi {{First Name}}, your appointment with Good has been scheduled for {{Time}} o…" at bounding box center [413, 289] width 242 height 59
click at [375, 269] on textarea "Hi {{First Name}}, your appointment with Good has been scheduled for {{Time}} o…" at bounding box center [413, 289] width 242 height 59
drag, startPoint x: 383, startPoint y: 268, endPoint x: 393, endPoint y: 278, distance: 14.3
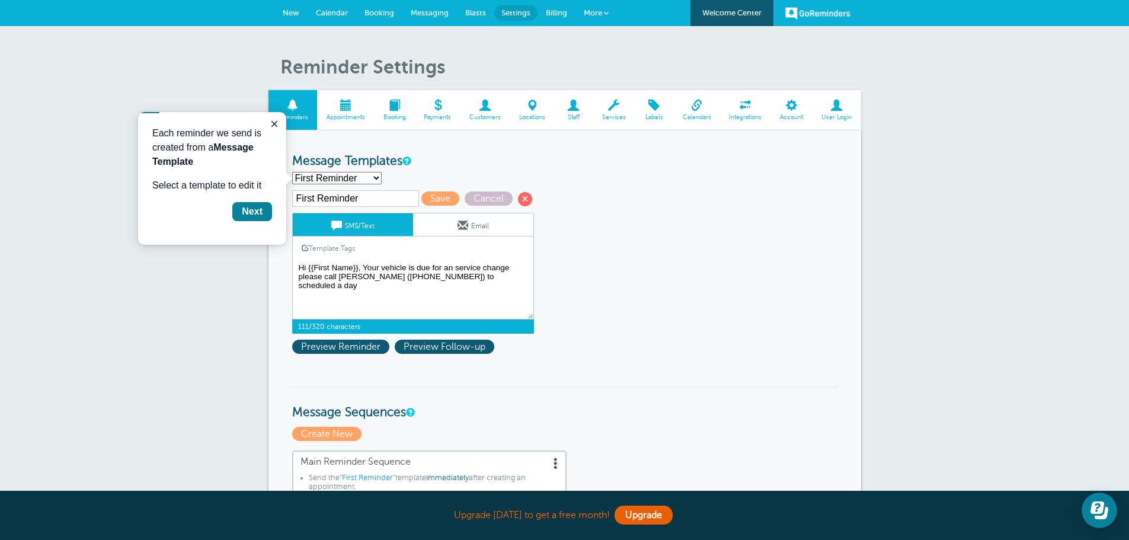
click at [384, 268] on textarea "Hi {{First Name}}, your appointment with Good has been scheduled for {{Time}} o…" at bounding box center [413, 289] width 242 height 59
click at [383, 269] on textarea "Hi {{First Name}}, your appointment with Good has been scheduled for {{Time}} o…" at bounding box center [413, 289] width 242 height 59
click at [506, 276] on textarea "Hi {{First Name}}, your appointment with Good has been scheduled for {{Time}} o…" at bounding box center [413, 289] width 242 height 59
type textarea "Hi {{First Name}}, Your company vehicle is due for an service change please cal…"
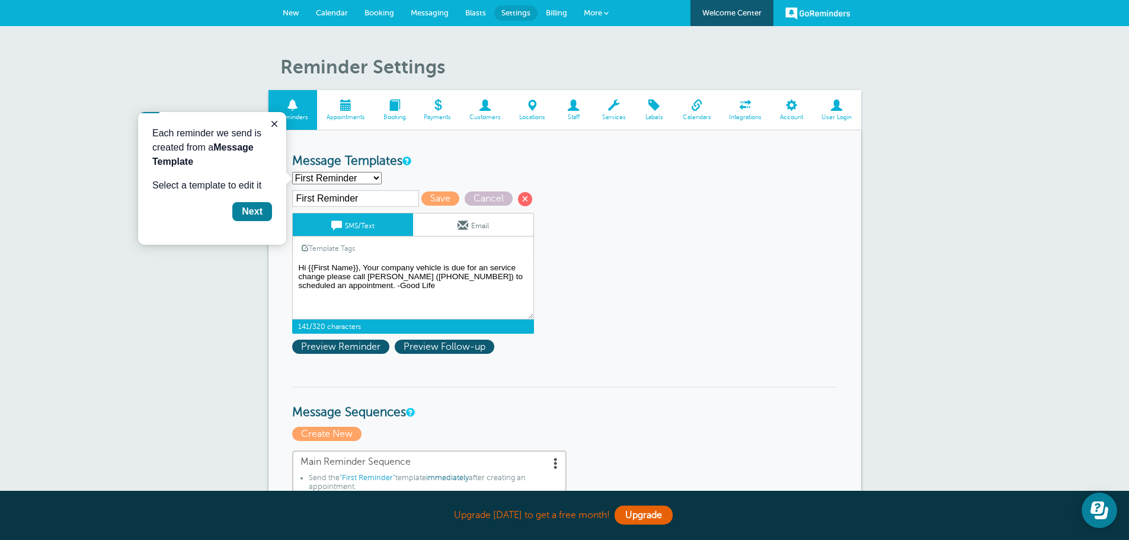
click at [438, 198] on span "Save" at bounding box center [440, 198] width 38 height 14
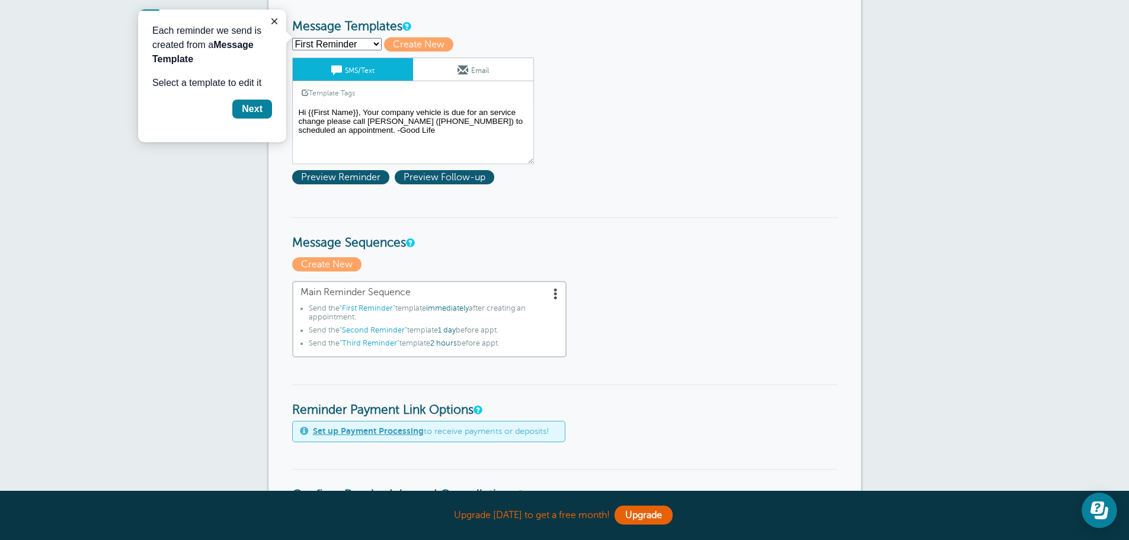
scroll to position [178, 0]
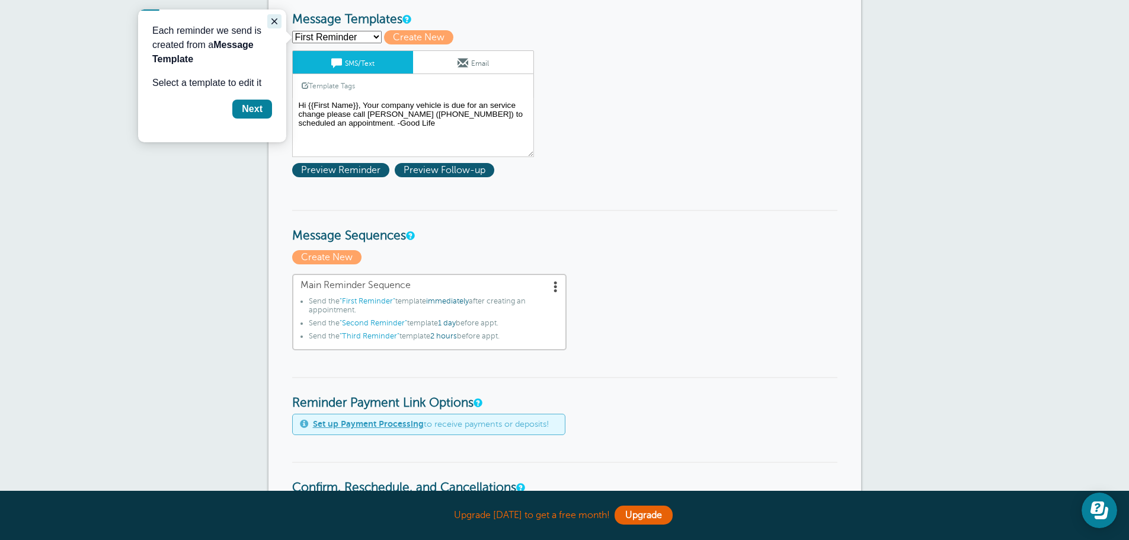
click at [268, 15] on button "Close guide" at bounding box center [274, 21] width 14 height 14
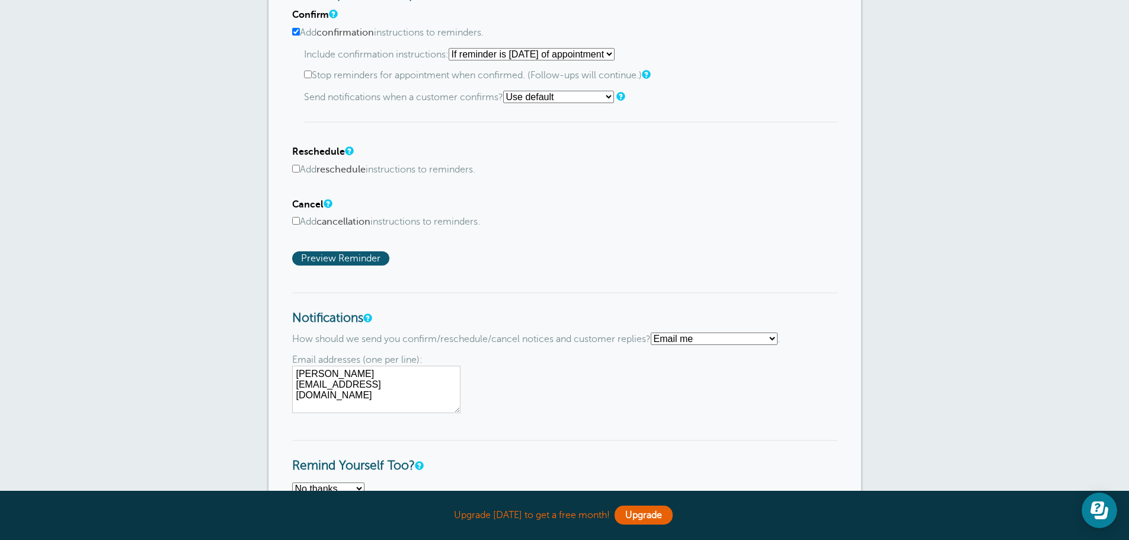
scroll to position [771, 0]
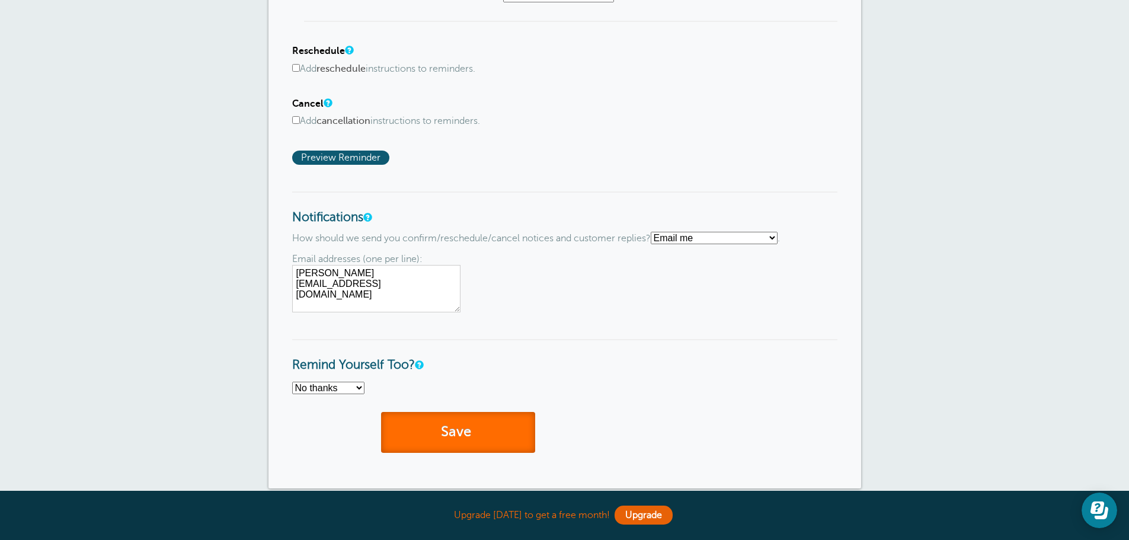
click at [407, 416] on button "Save" at bounding box center [458, 432] width 154 height 41
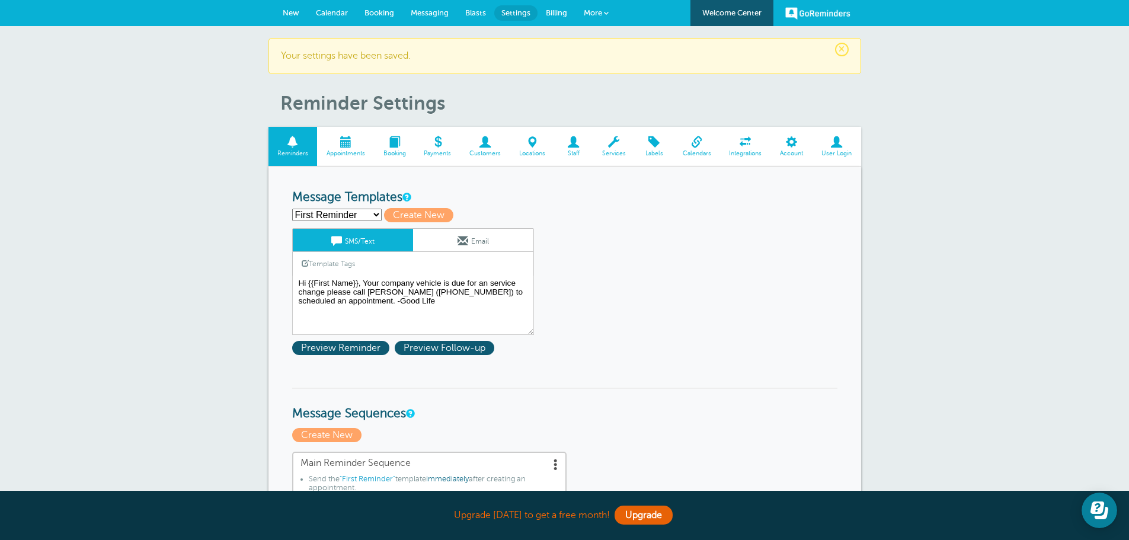
click at [296, 11] on span "New" at bounding box center [291, 12] width 17 height 9
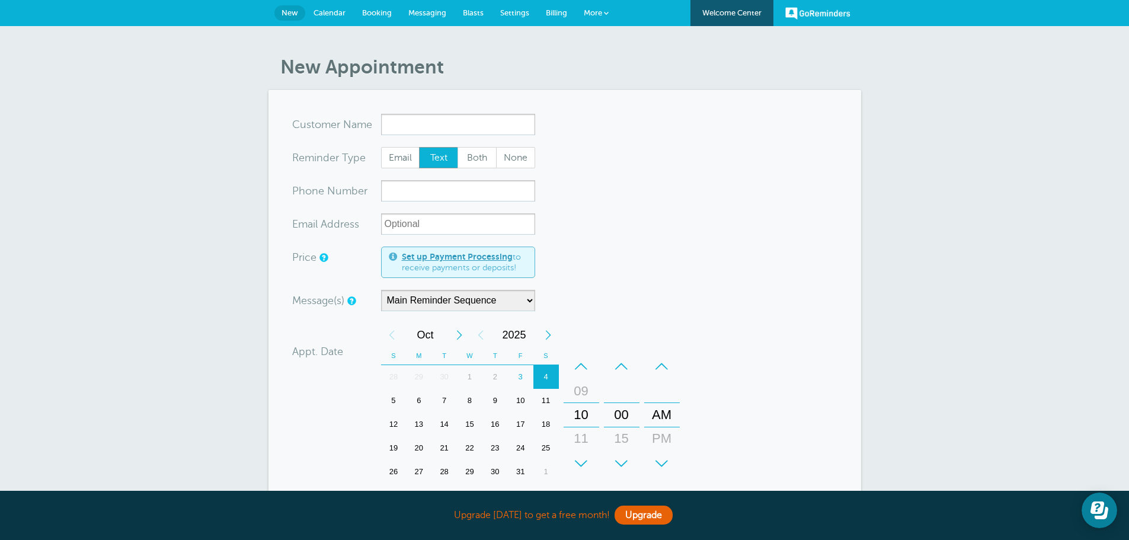
click at [444, 127] on input "x-no-autofill" at bounding box center [458, 124] width 154 height 21
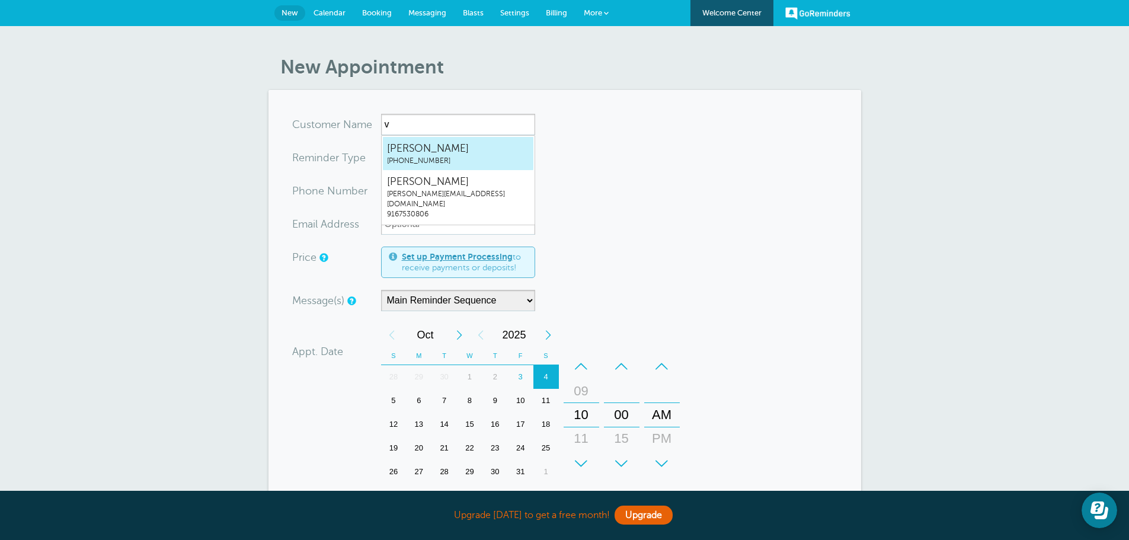
click at [452, 167] on link "[PERSON_NAME] [PHONE_NUMBER]" at bounding box center [458, 153] width 152 height 34
type input "Vlad9167530806"
type input "[PERSON_NAME]"
type input "[PHONE_NUMBER]"
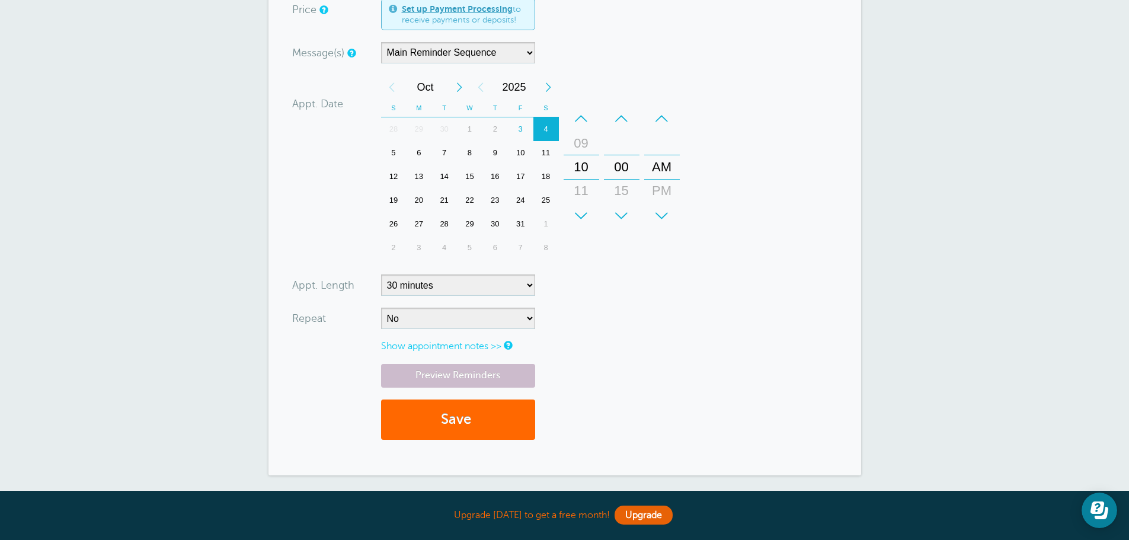
scroll to position [356, 0]
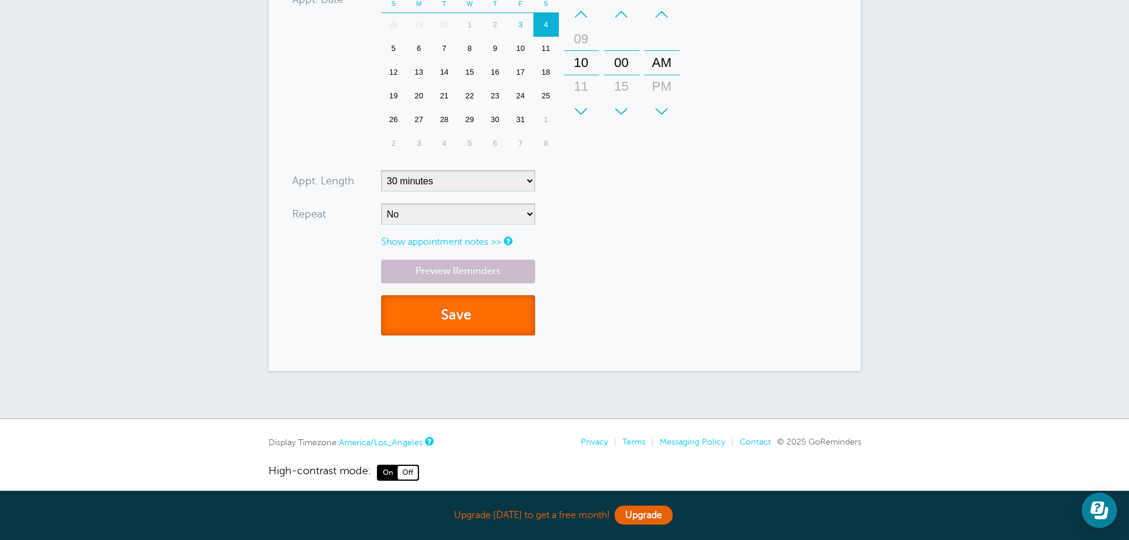
click at [503, 324] on button "Save" at bounding box center [458, 315] width 154 height 41
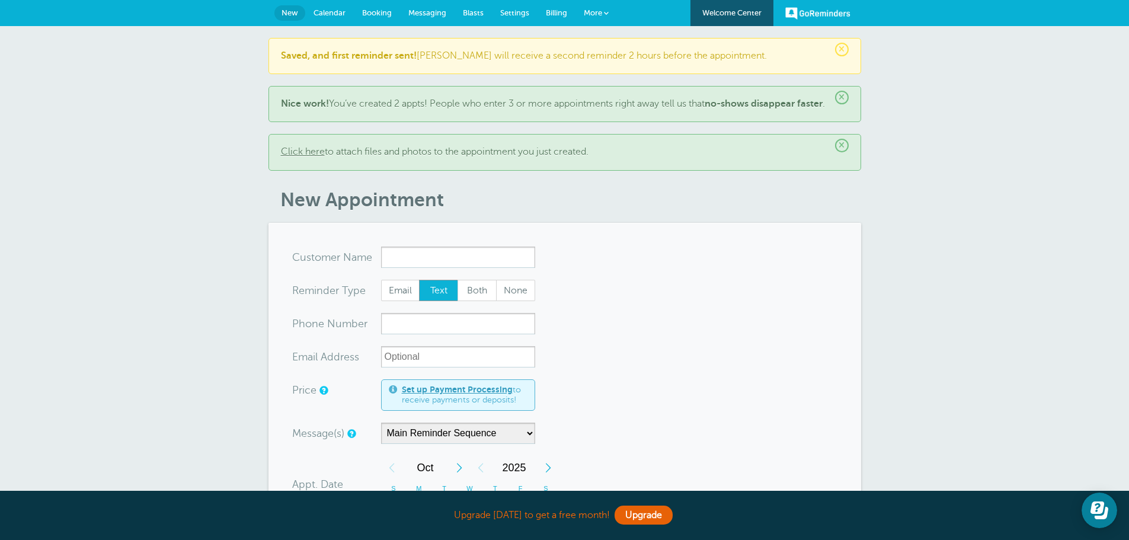
click at [187, 250] on div "× Saved, and first reminder sent! Vlad will receive a second reminder 2 hours b…" at bounding box center [564, 465] width 1129 height 878
